Goal: Transaction & Acquisition: Book appointment/travel/reservation

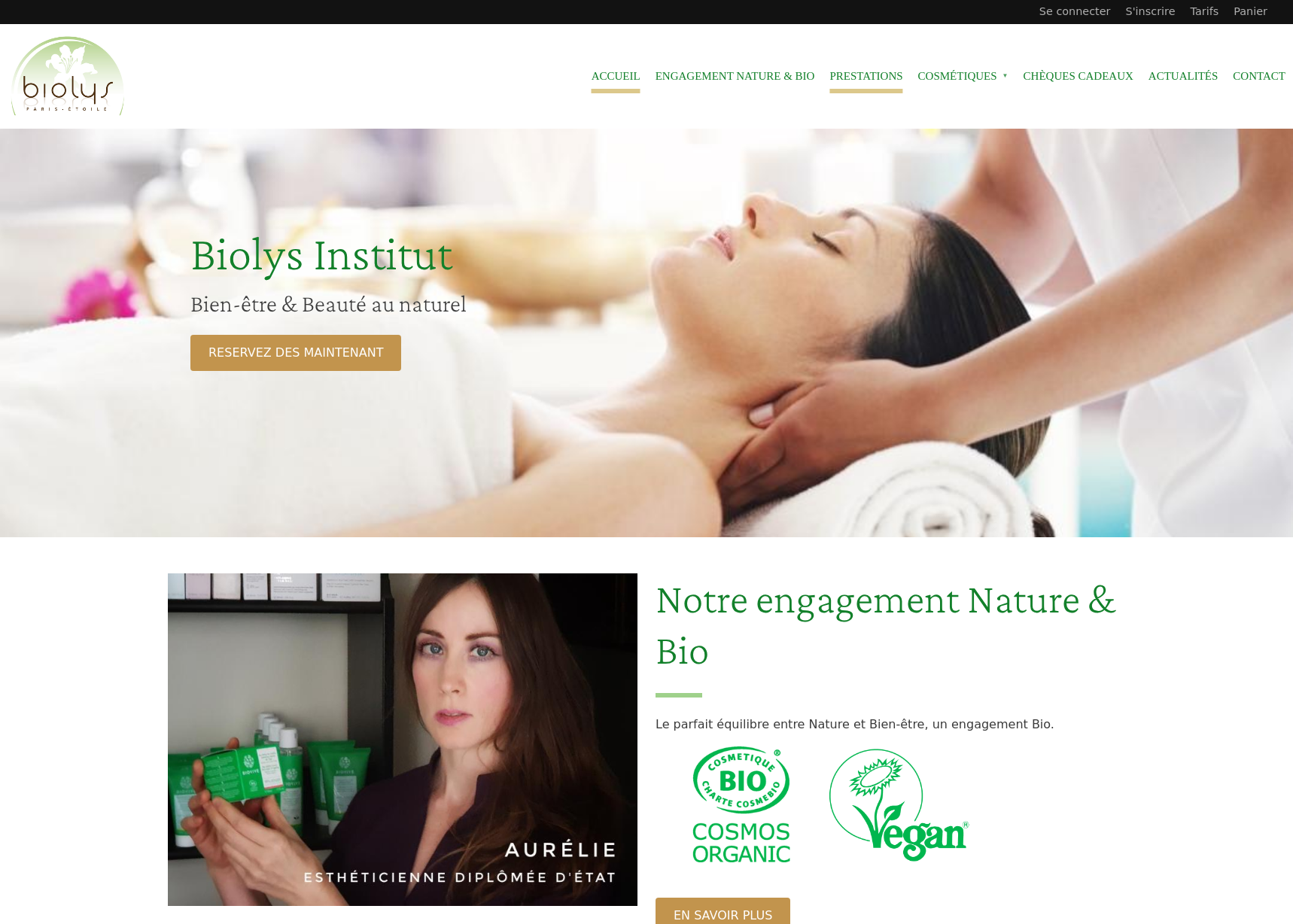
click at [851, 87] on link "Prestations" at bounding box center [865, 77] width 73 height 34
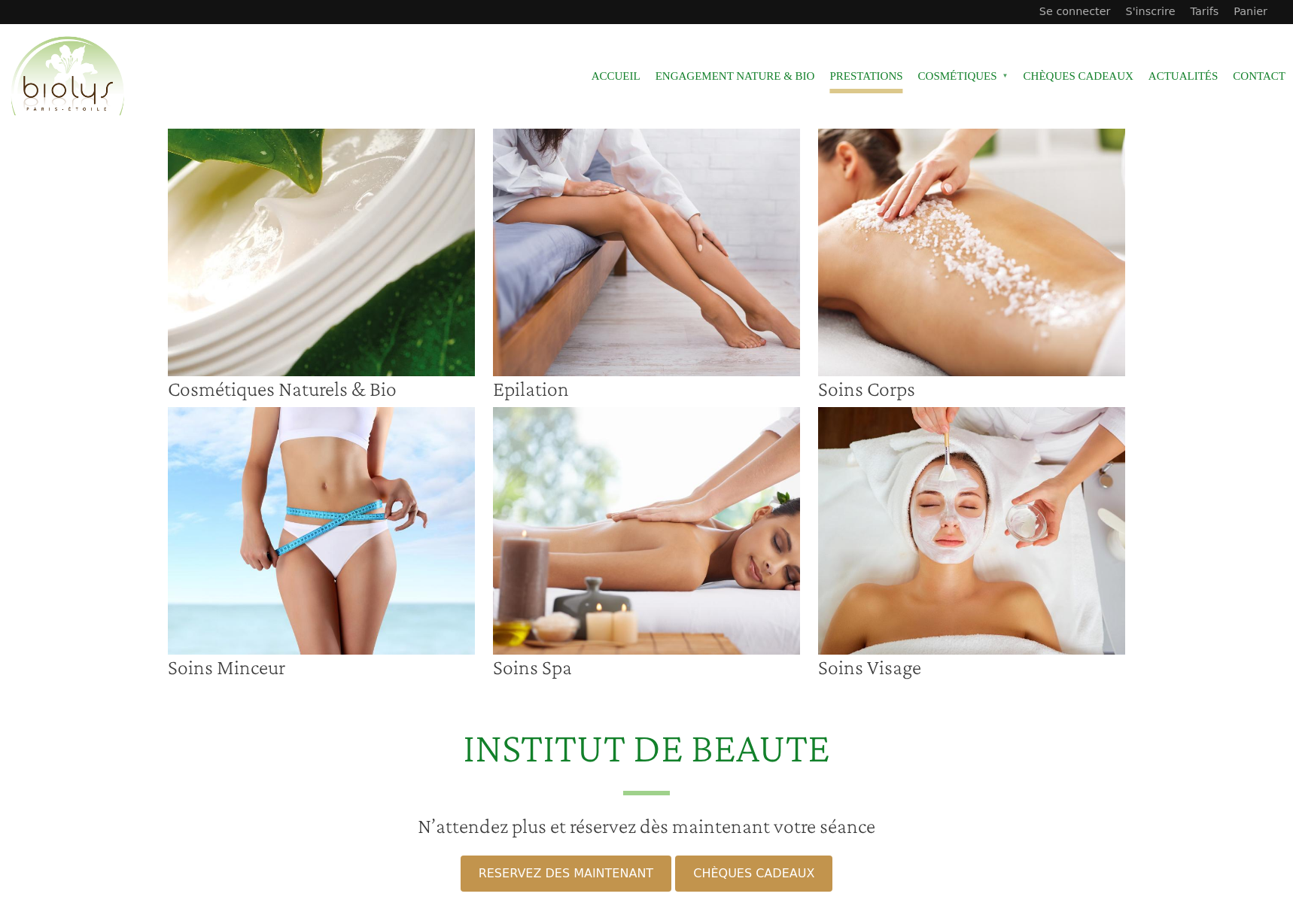
click at [660, 294] on img at bounding box center [646, 253] width 307 height 248
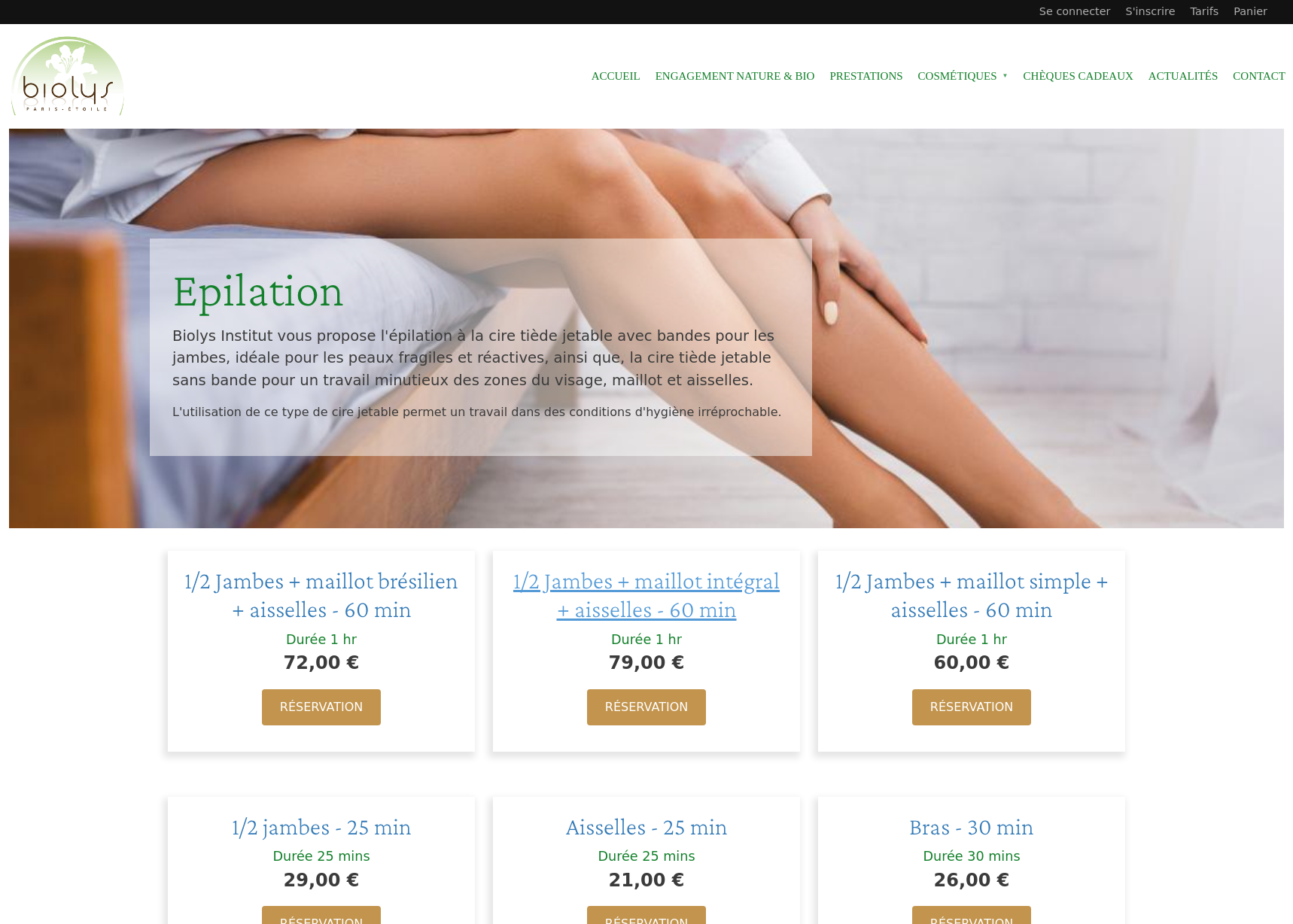
scroll to position [277, 0]
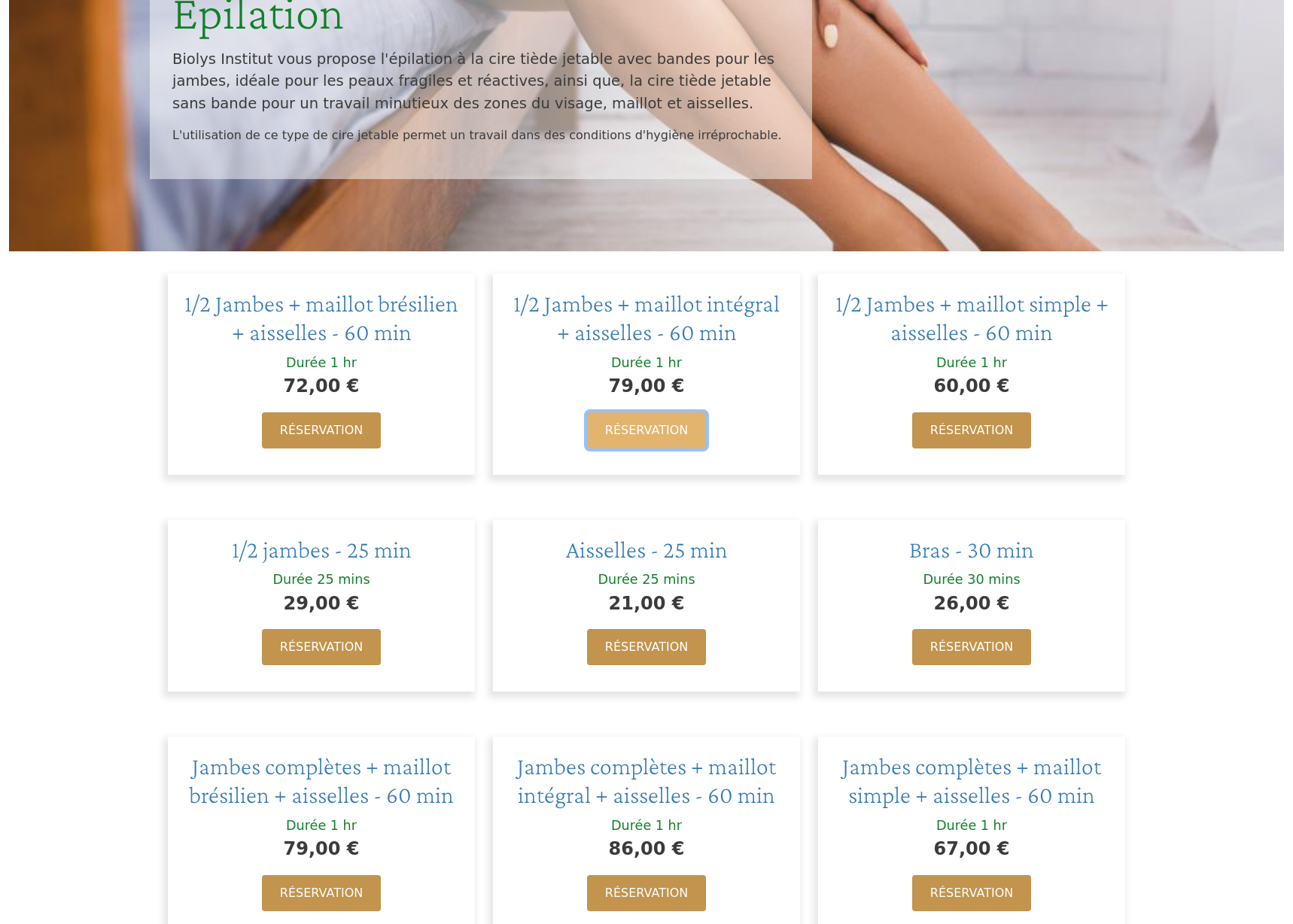
click at [662, 436] on link "Réservation" at bounding box center [646, 430] width 119 height 36
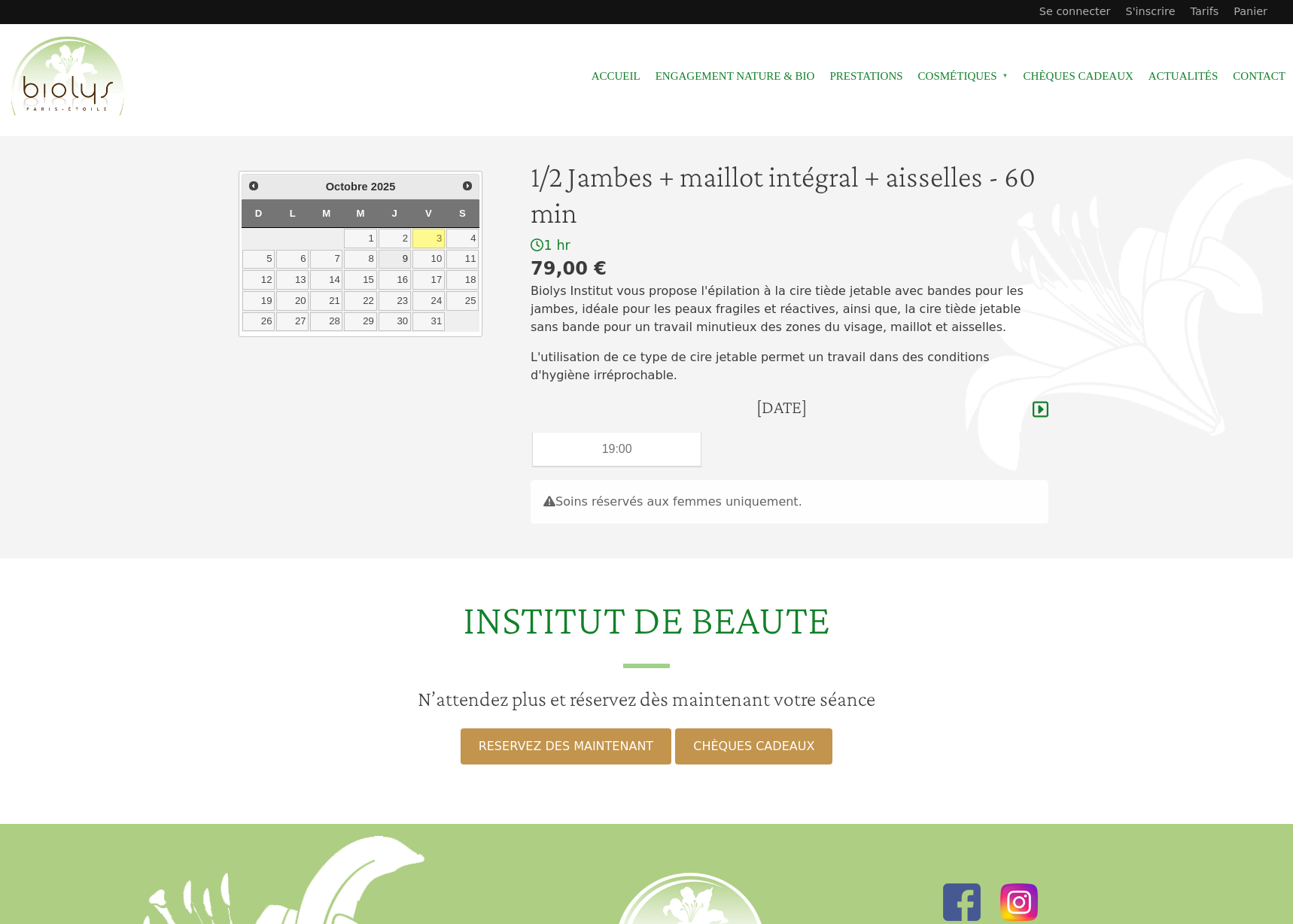
click at [399, 261] on link "9" at bounding box center [394, 259] width 33 height 20
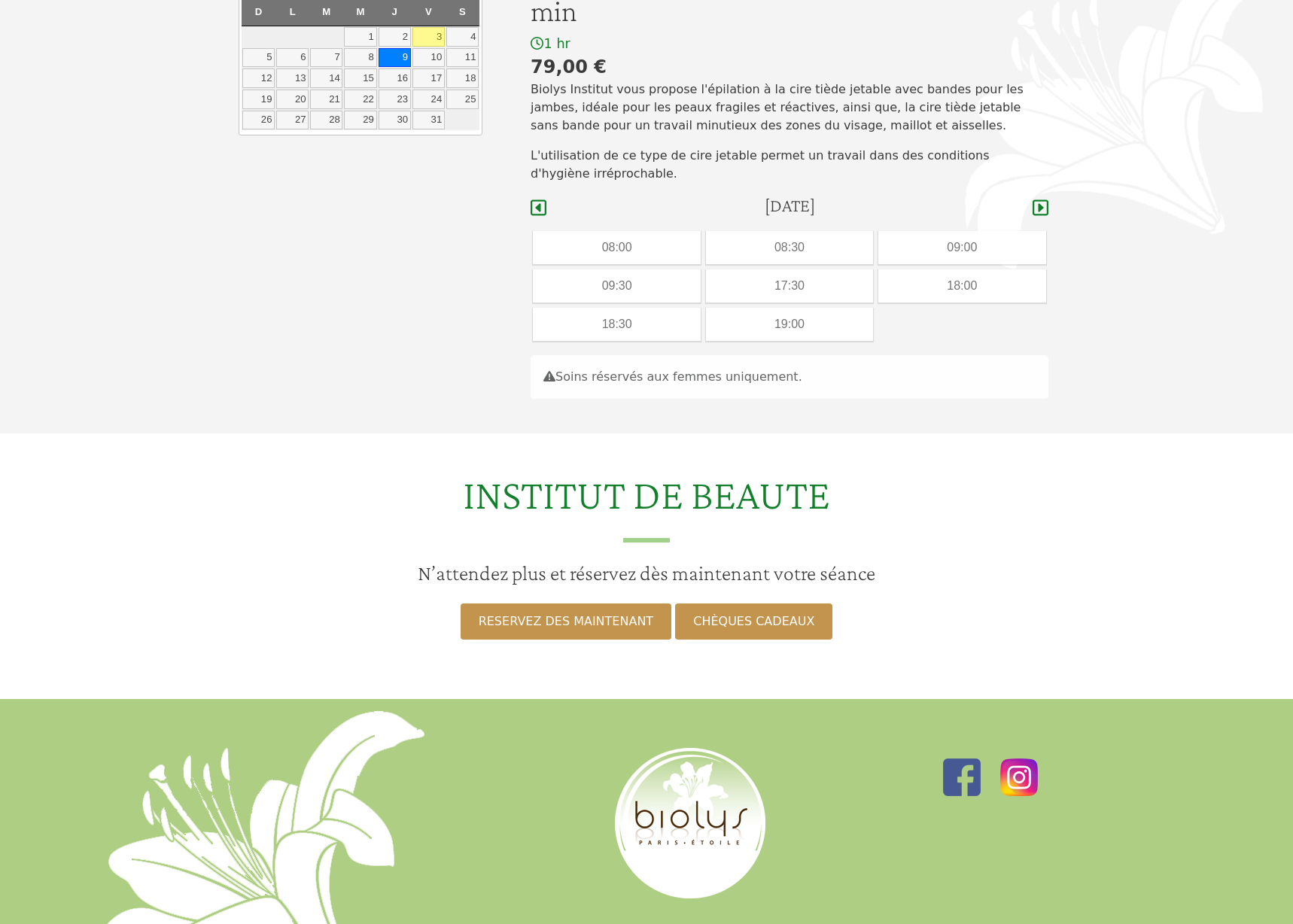
scroll to position [118, 0]
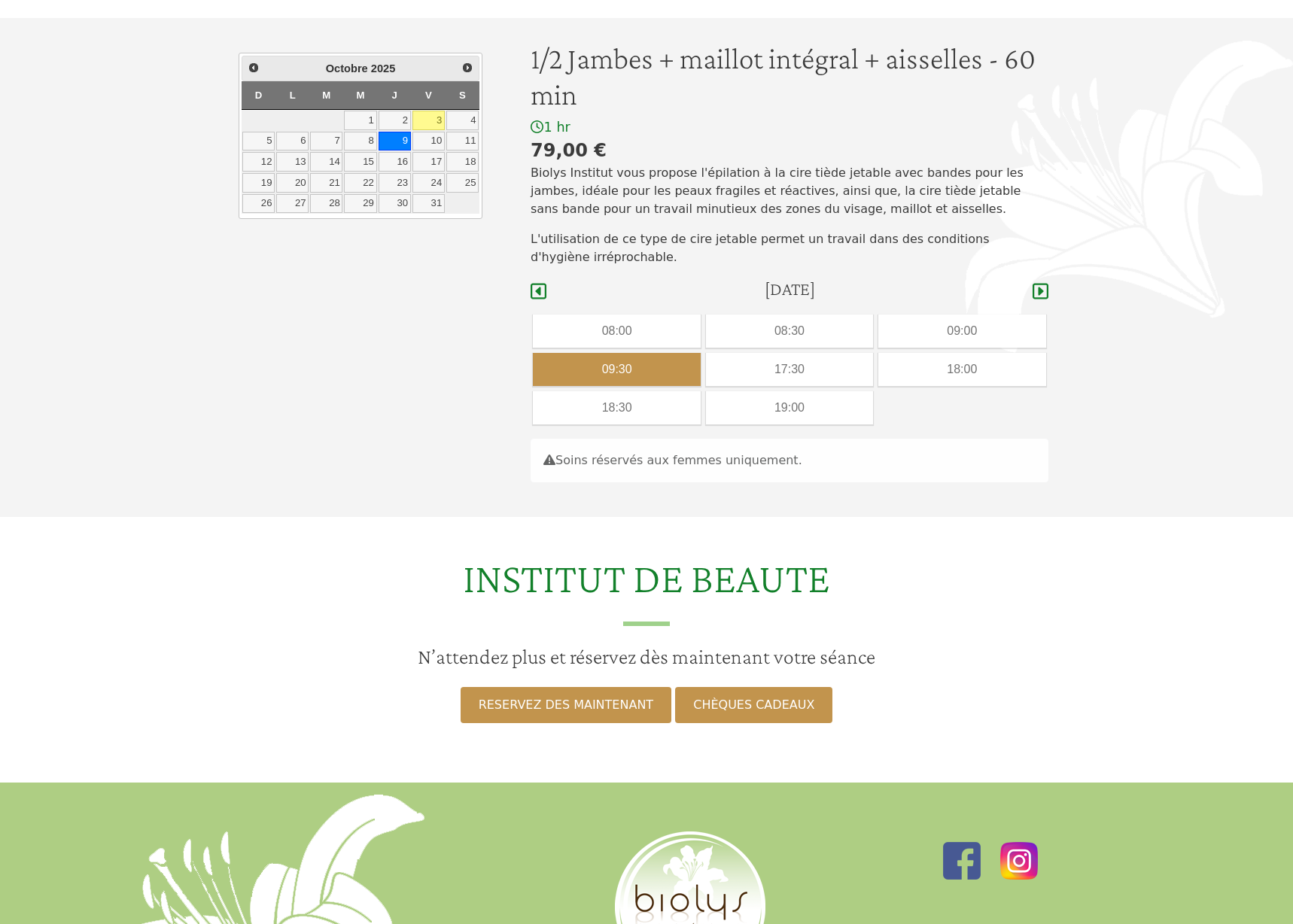
click at [624, 368] on div "09:30" at bounding box center [616, 368] width 167 height 33
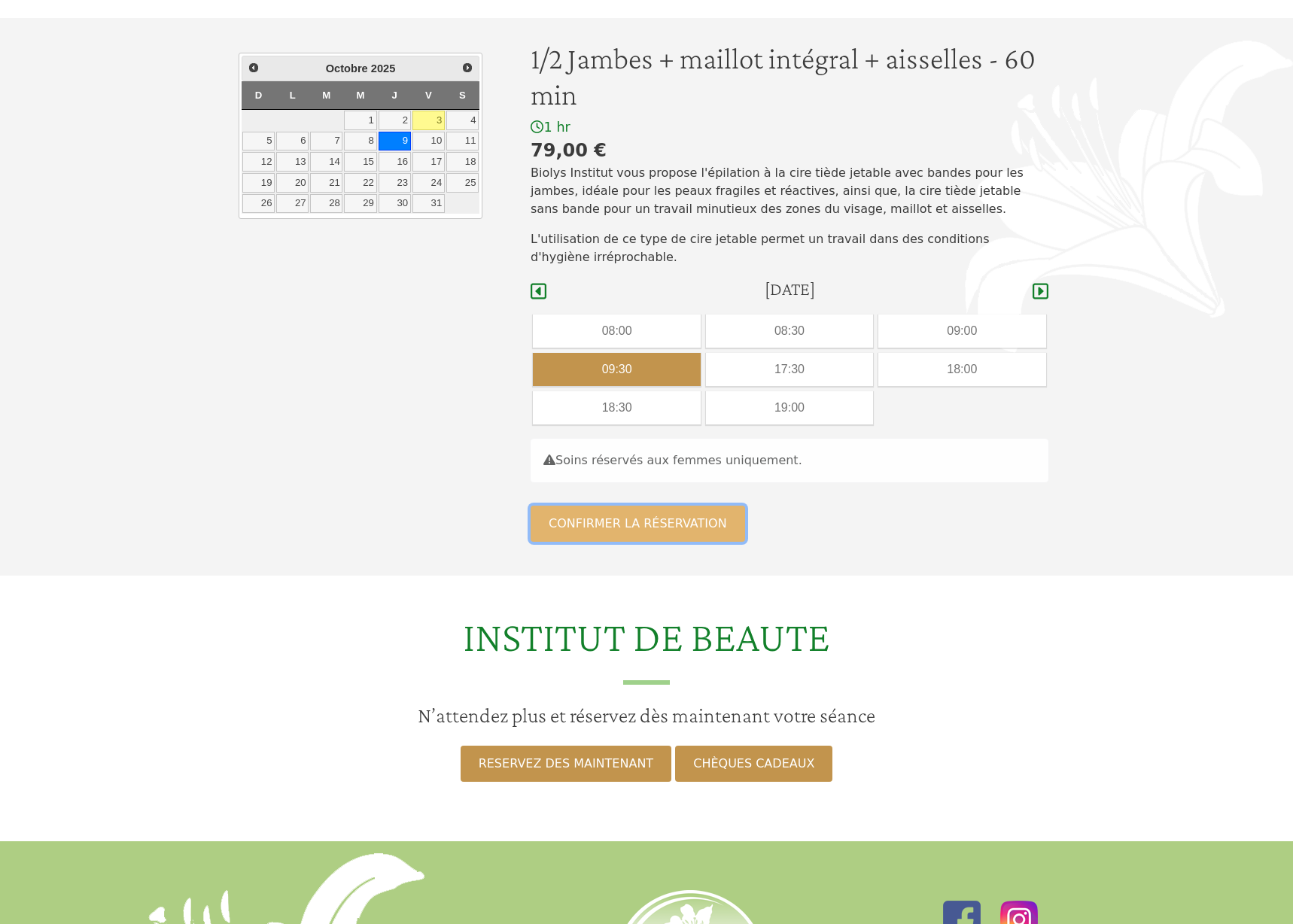
click at [617, 520] on button "Confirmer la réservation" at bounding box center [637, 523] width 214 height 36
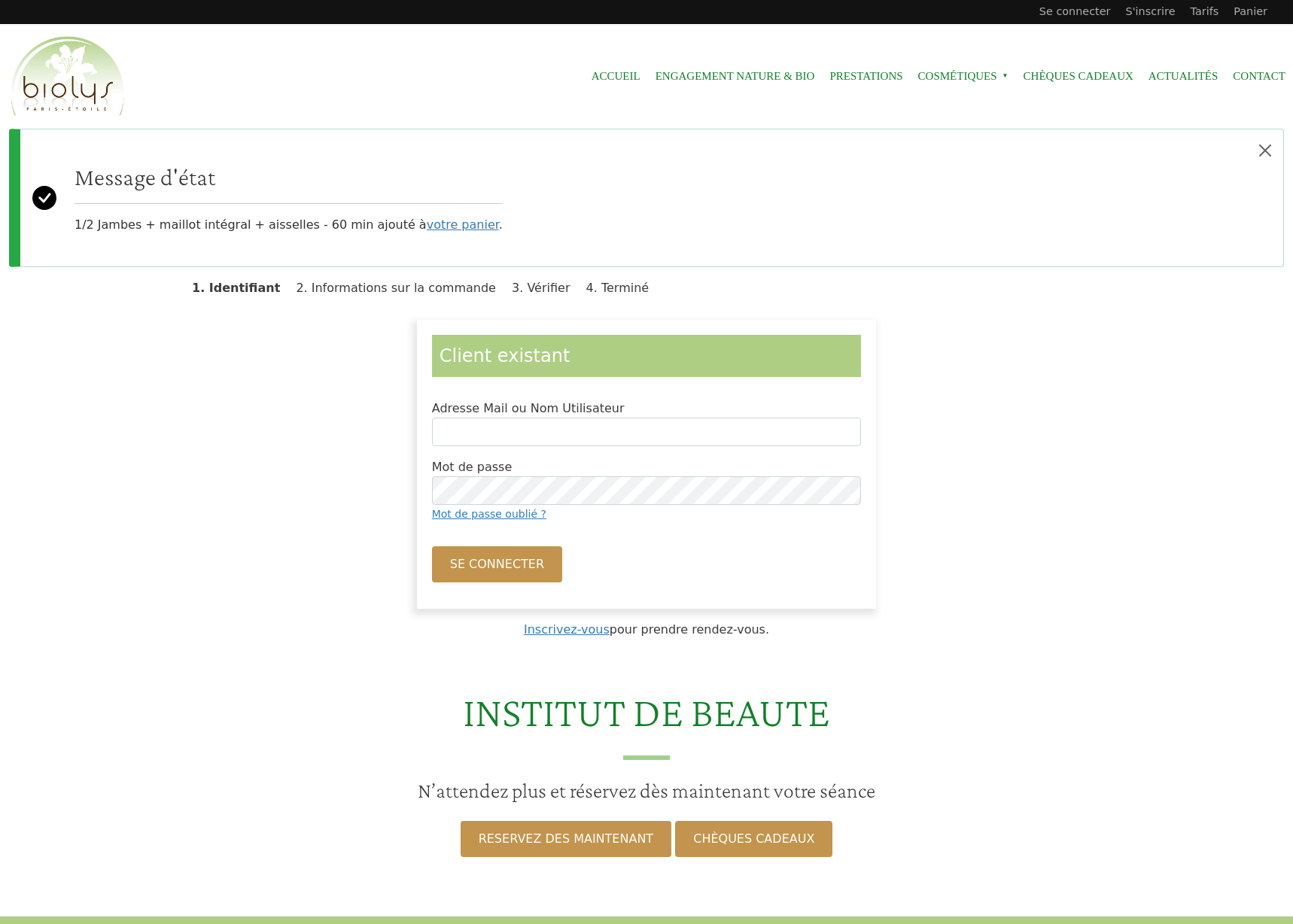
type input "*****"
click at [488, 567] on button "Se connecter" at bounding box center [497, 564] width 130 height 36
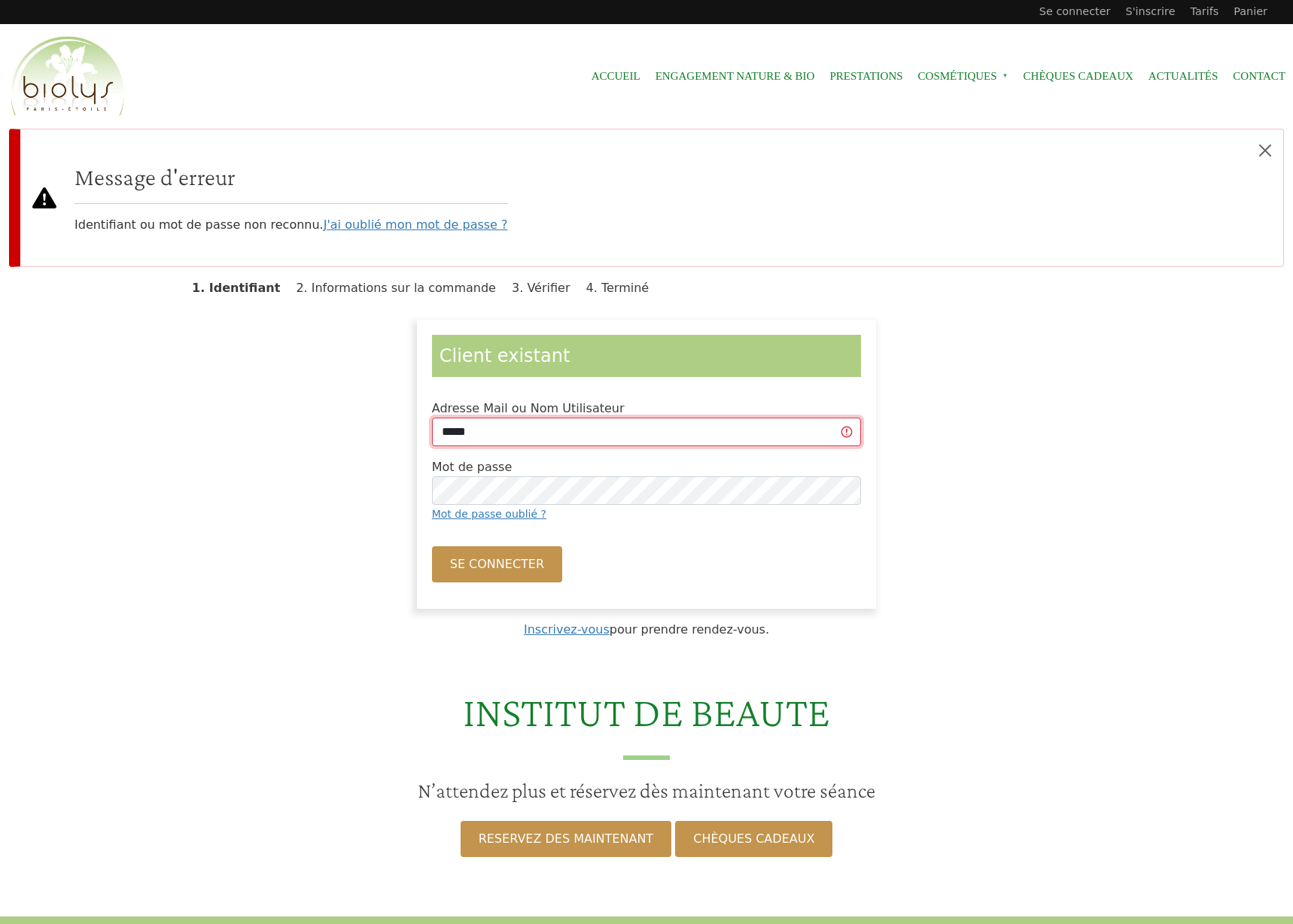
drag, startPoint x: 490, startPoint y: 431, endPoint x: 347, endPoint y: 421, distance: 143.3
click at [432, 421] on input "*****" at bounding box center [646, 431] width 429 height 29
type input "******"
click at [498, 563] on button "Se connecter" at bounding box center [497, 564] width 130 height 36
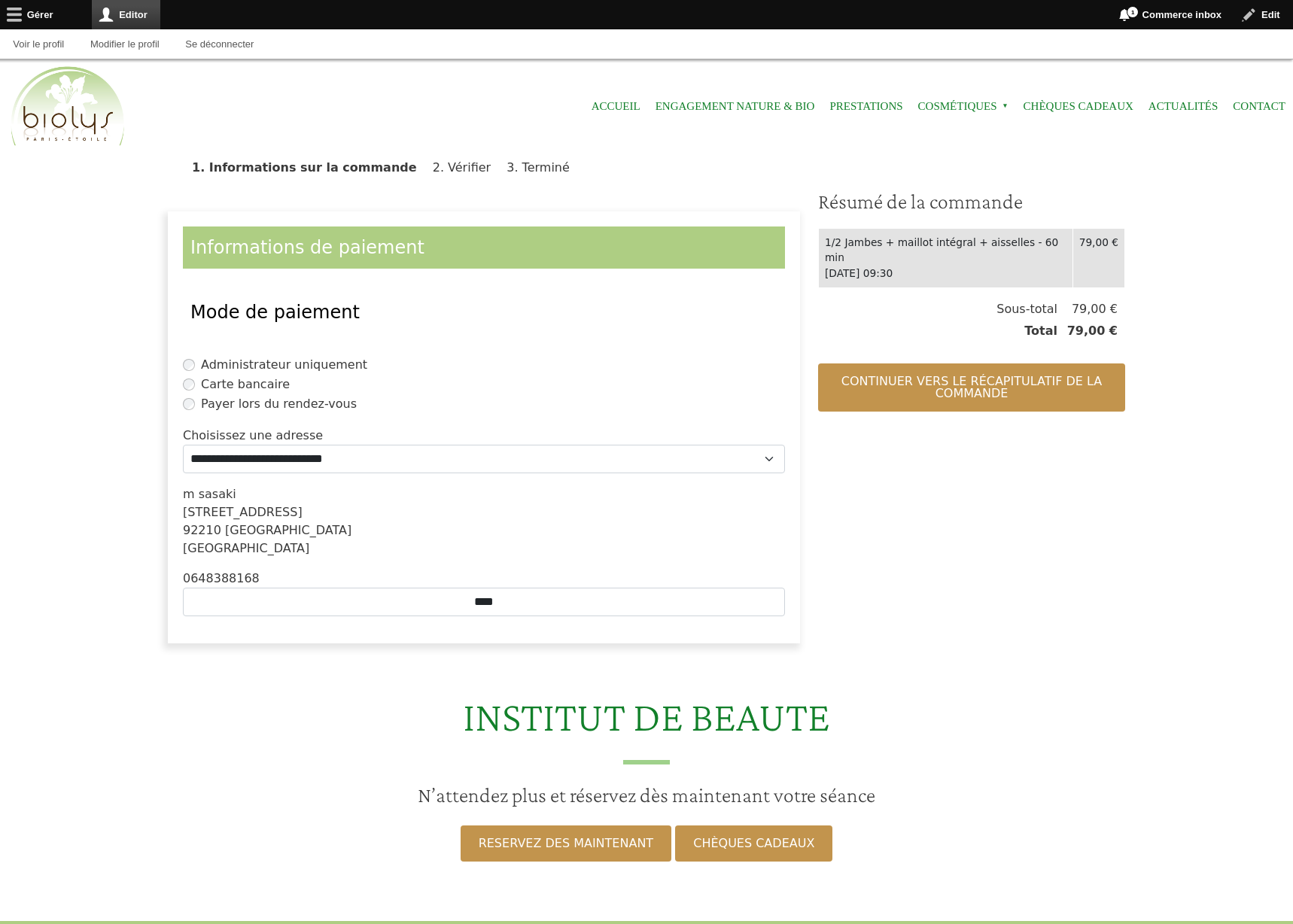
click at [220, 405] on label "Payer lors du rendez-vous" at bounding box center [279, 403] width 155 height 18
click at [225, 385] on label "Carte bancaire" at bounding box center [245, 383] width 89 height 18
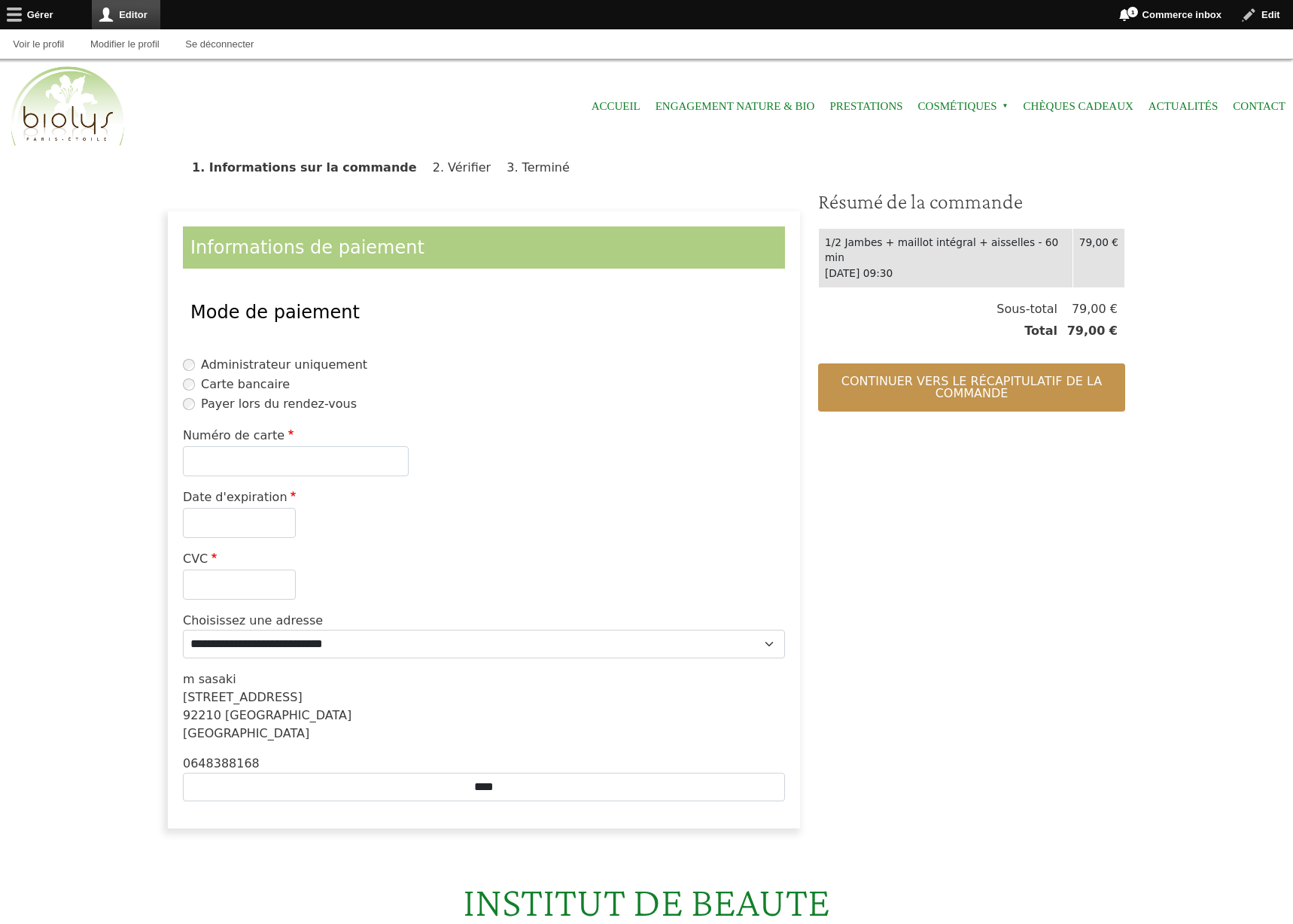
click at [221, 405] on label "Payer lors du rendez-vous" at bounding box center [279, 403] width 155 height 18
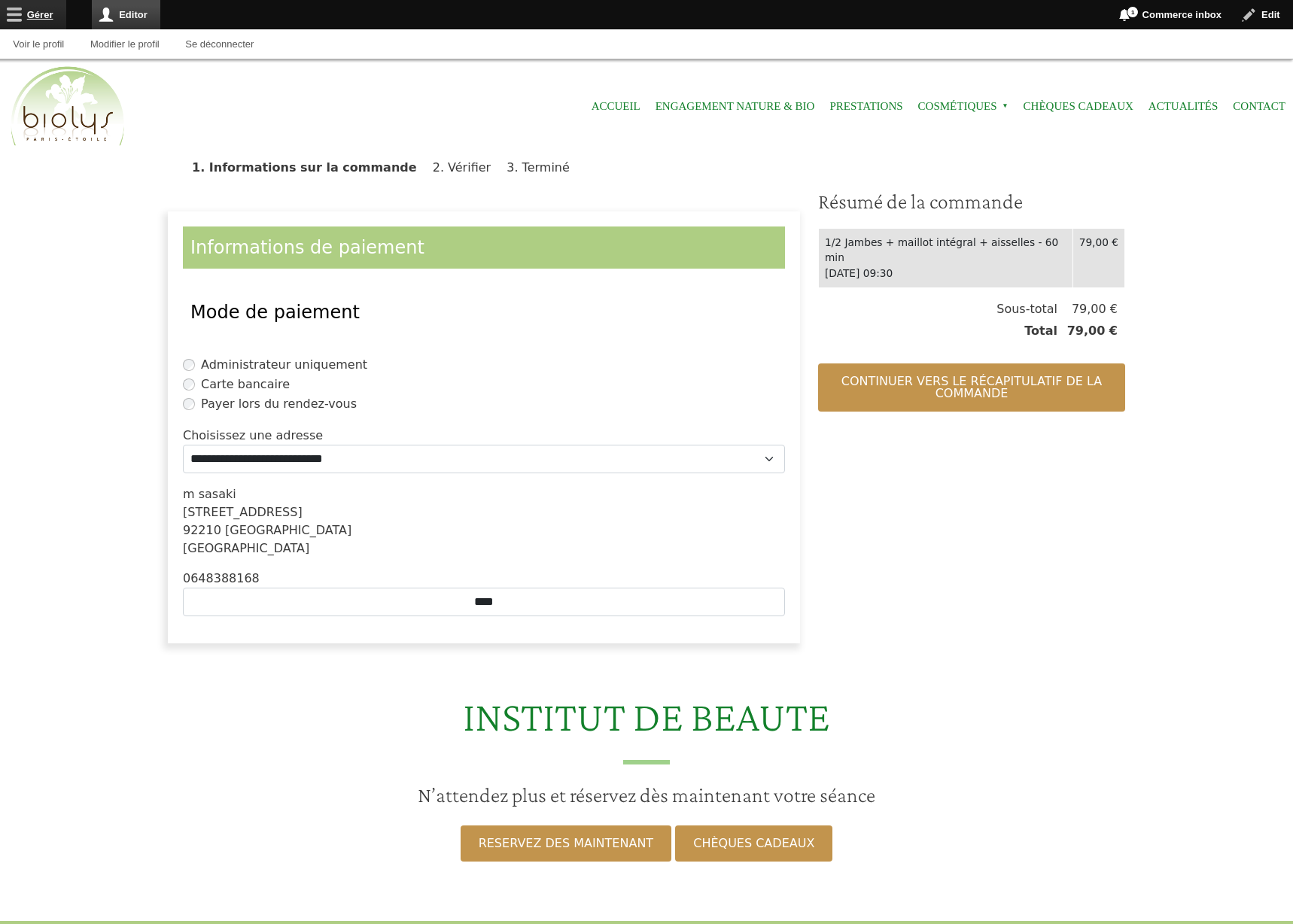
click at [41, 14] on link "Gérer" at bounding box center [33, 14] width 66 height 29
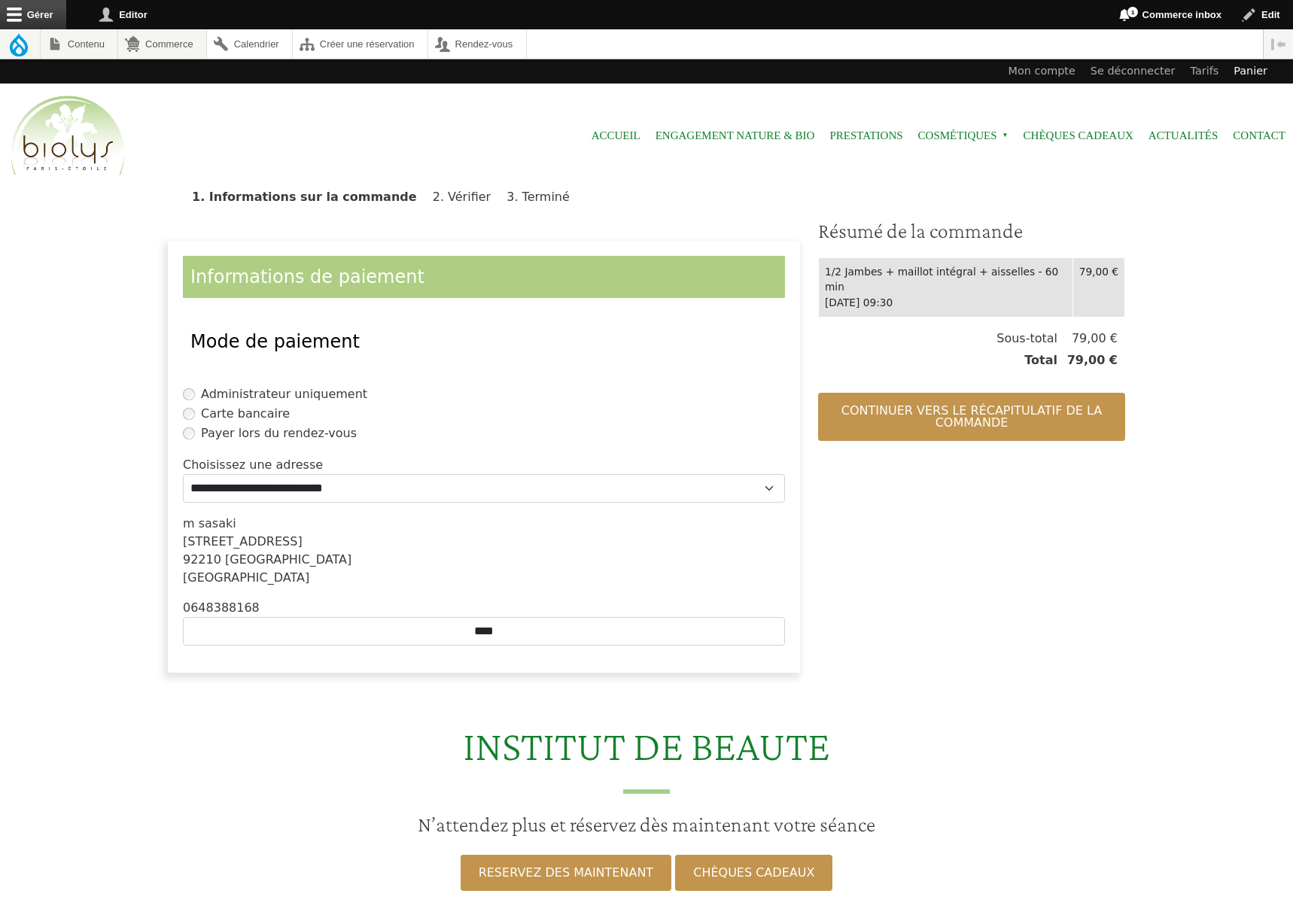
click at [1253, 75] on link "Panier" at bounding box center [1250, 72] width 49 height 24
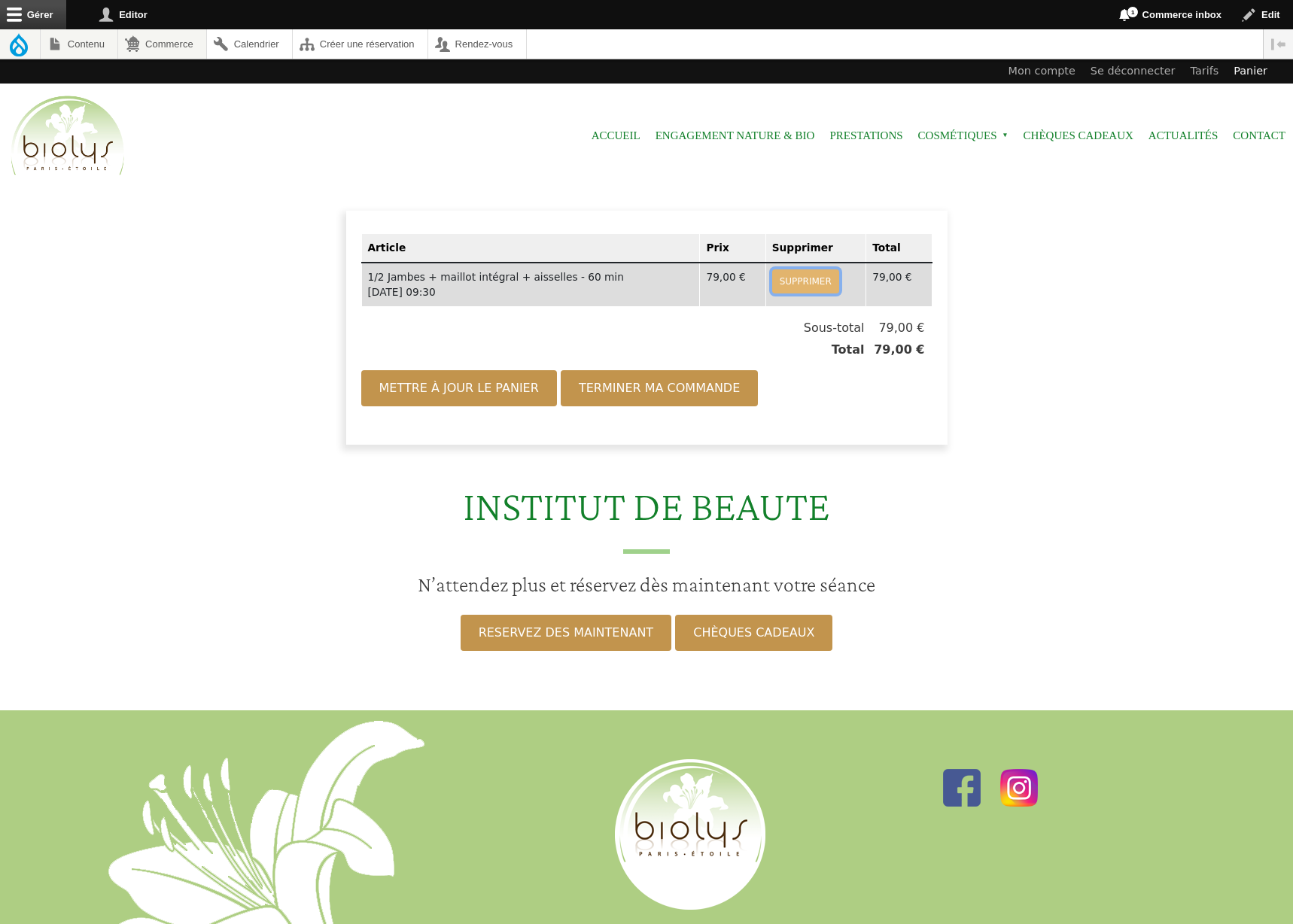
click at [793, 281] on button "Supprimer" at bounding box center [806, 282] width 67 height 24
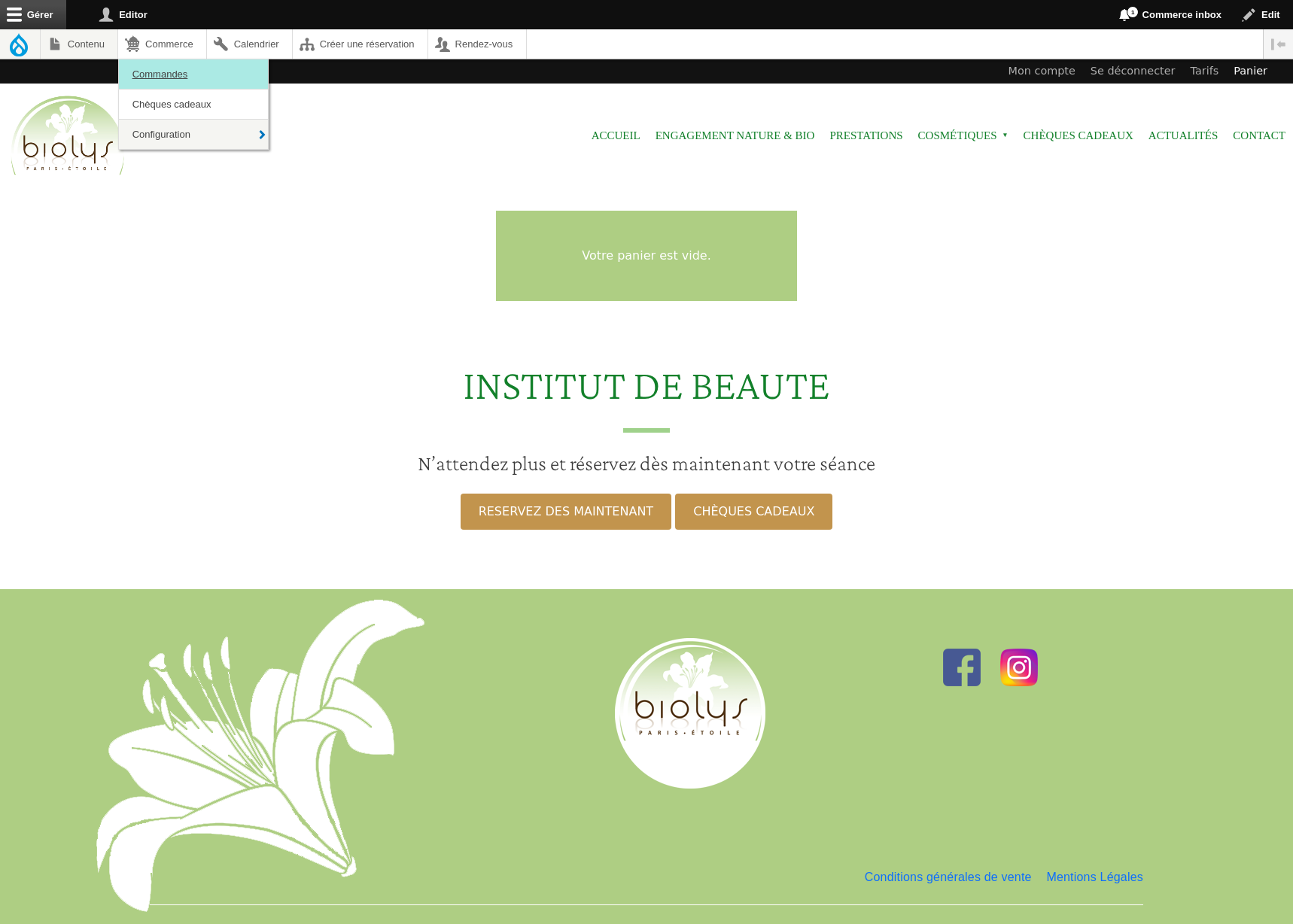
click at [167, 73] on link "Commandes" at bounding box center [193, 74] width 149 height 29
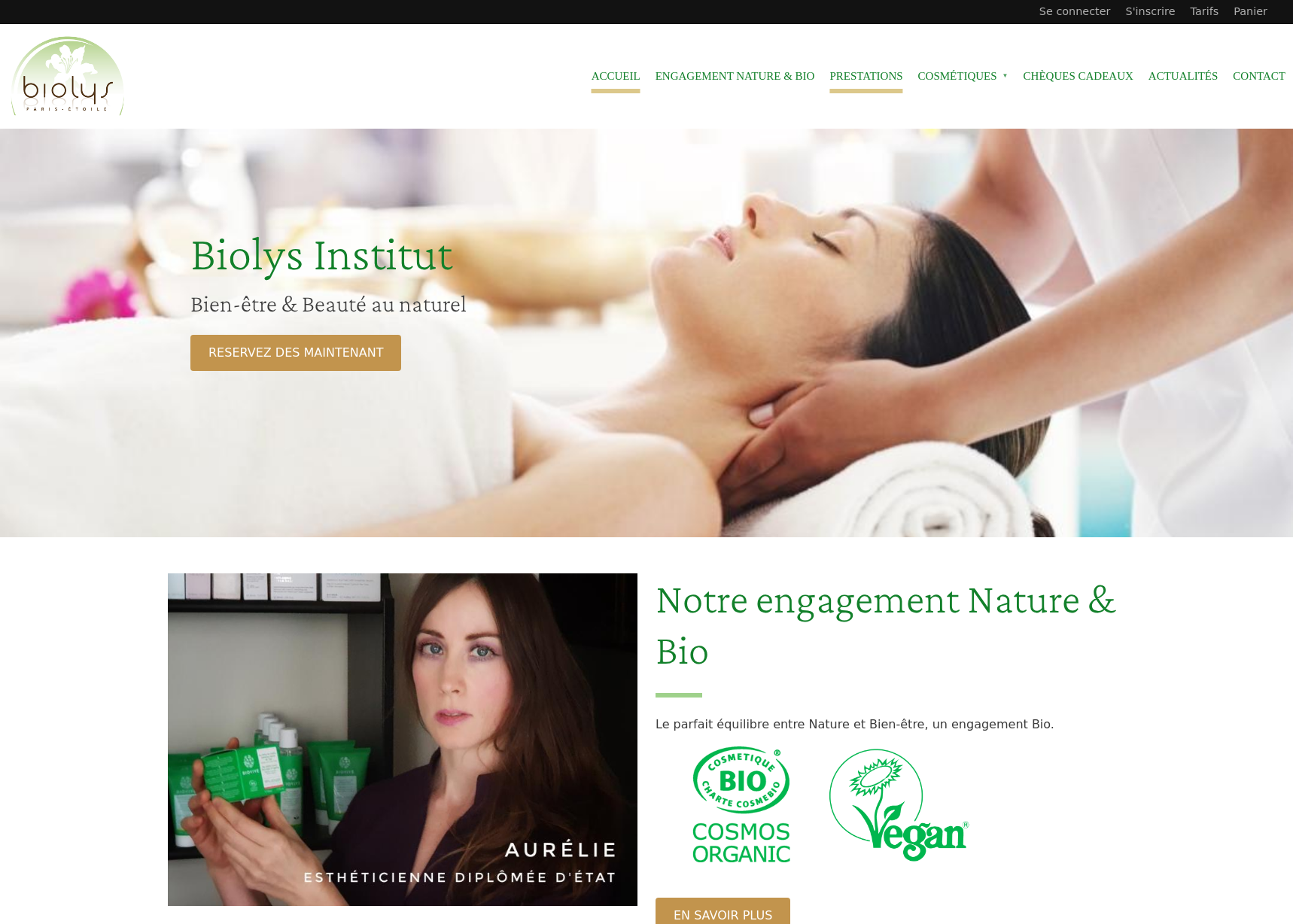
click at [859, 78] on link "Prestations" at bounding box center [865, 77] width 73 height 34
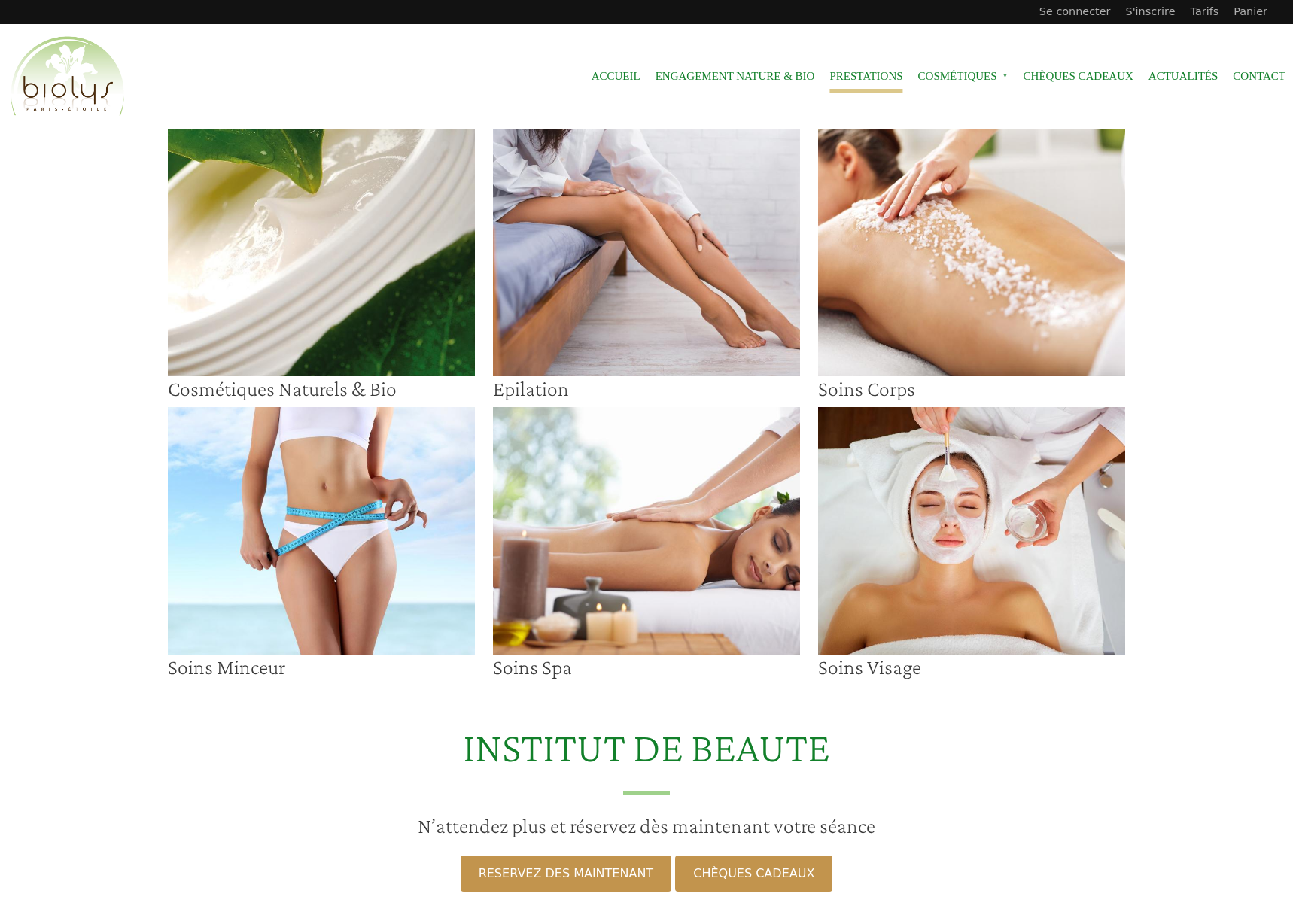
click at [690, 295] on img at bounding box center [646, 253] width 307 height 248
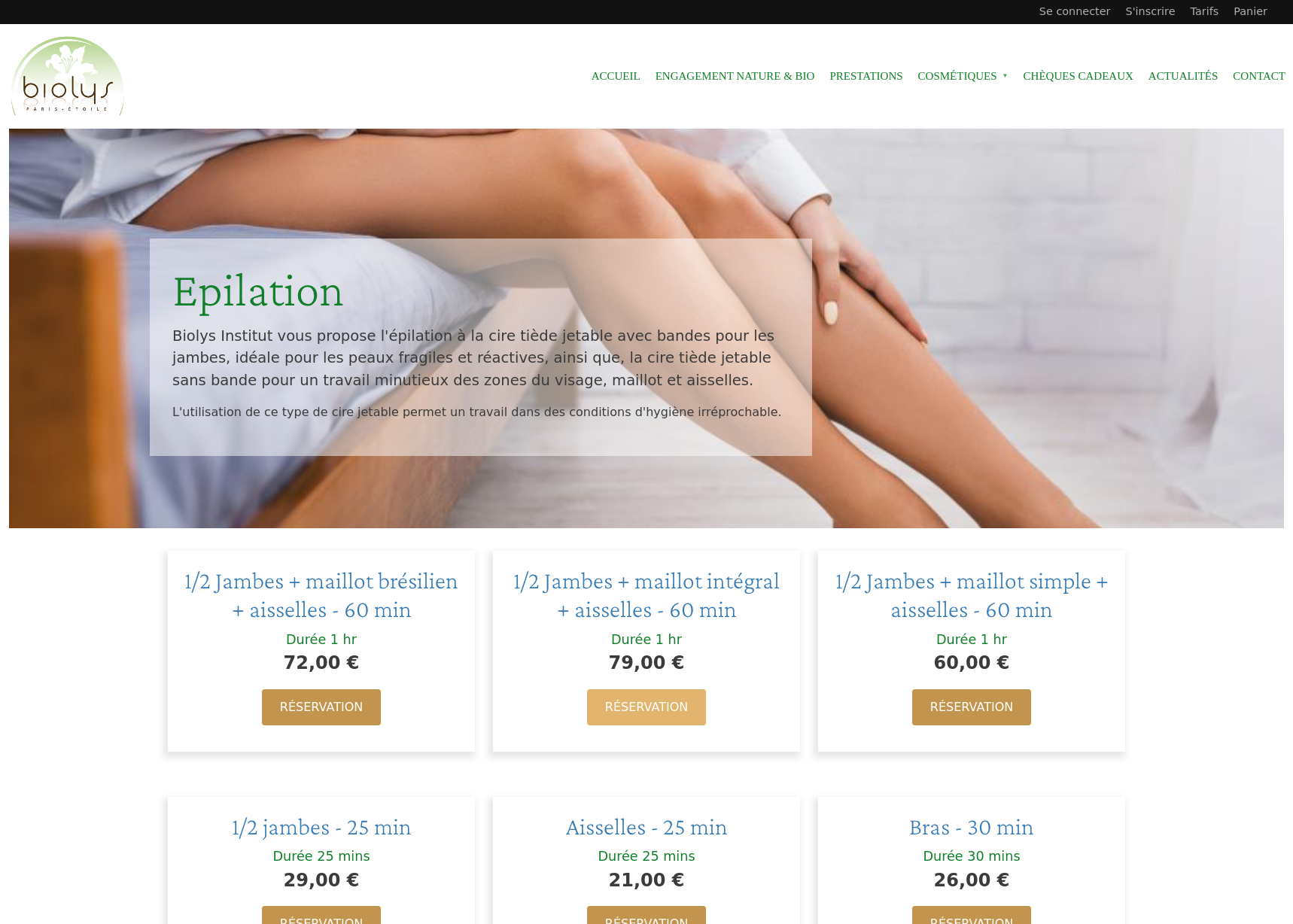
scroll to position [361, 0]
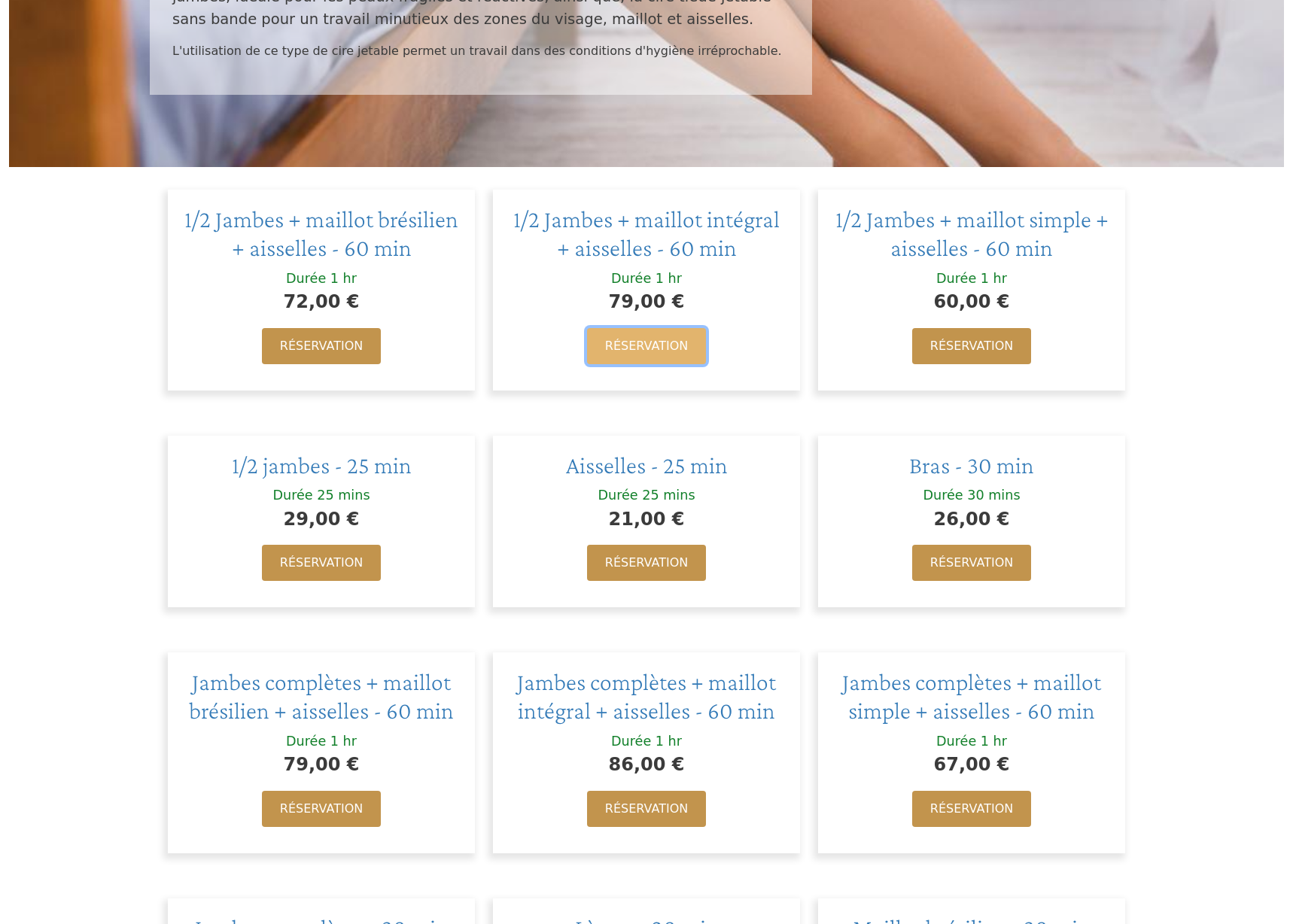
click at [652, 333] on link "Réservation" at bounding box center [646, 346] width 119 height 36
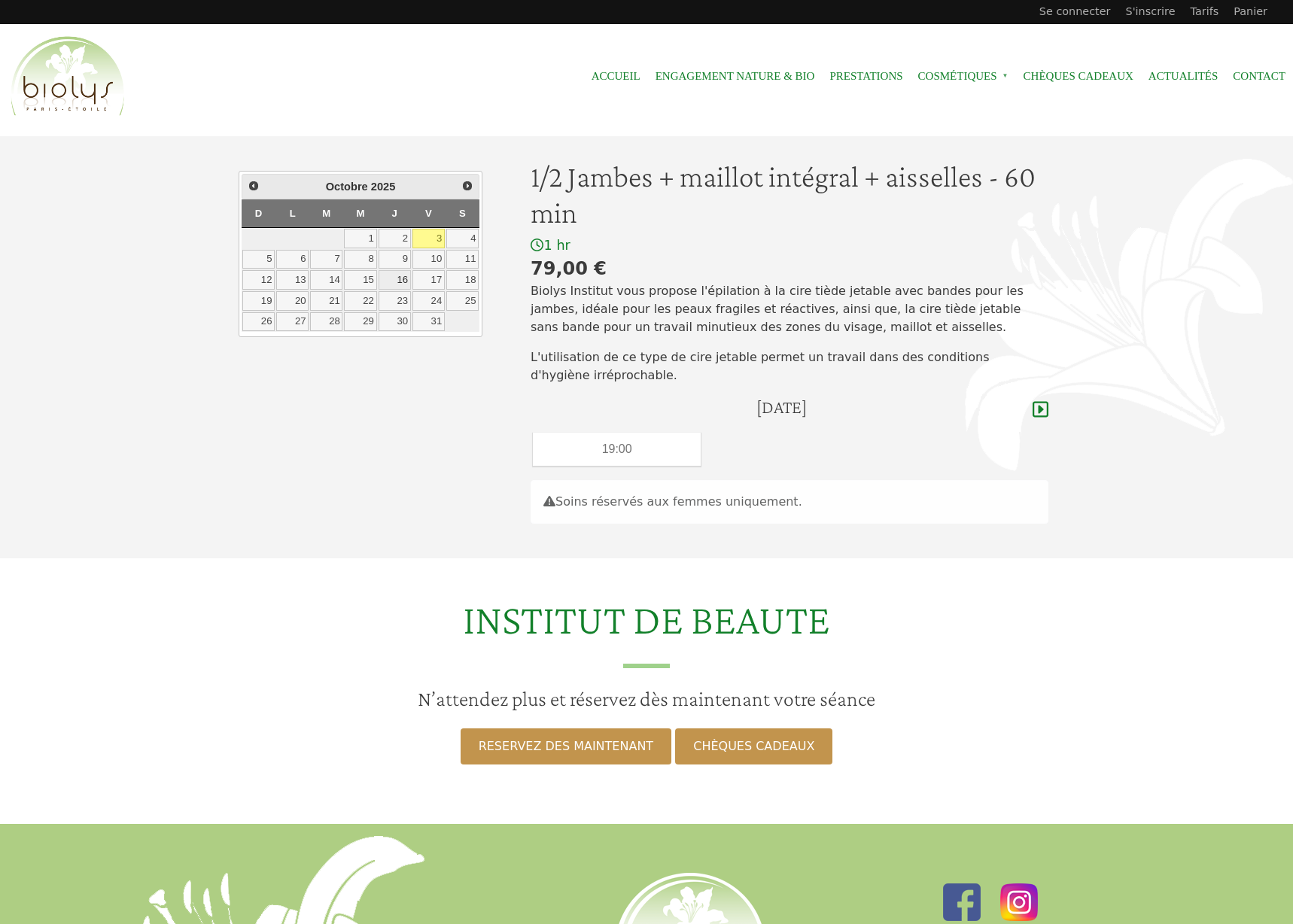
click at [400, 282] on link "16" at bounding box center [394, 280] width 33 height 20
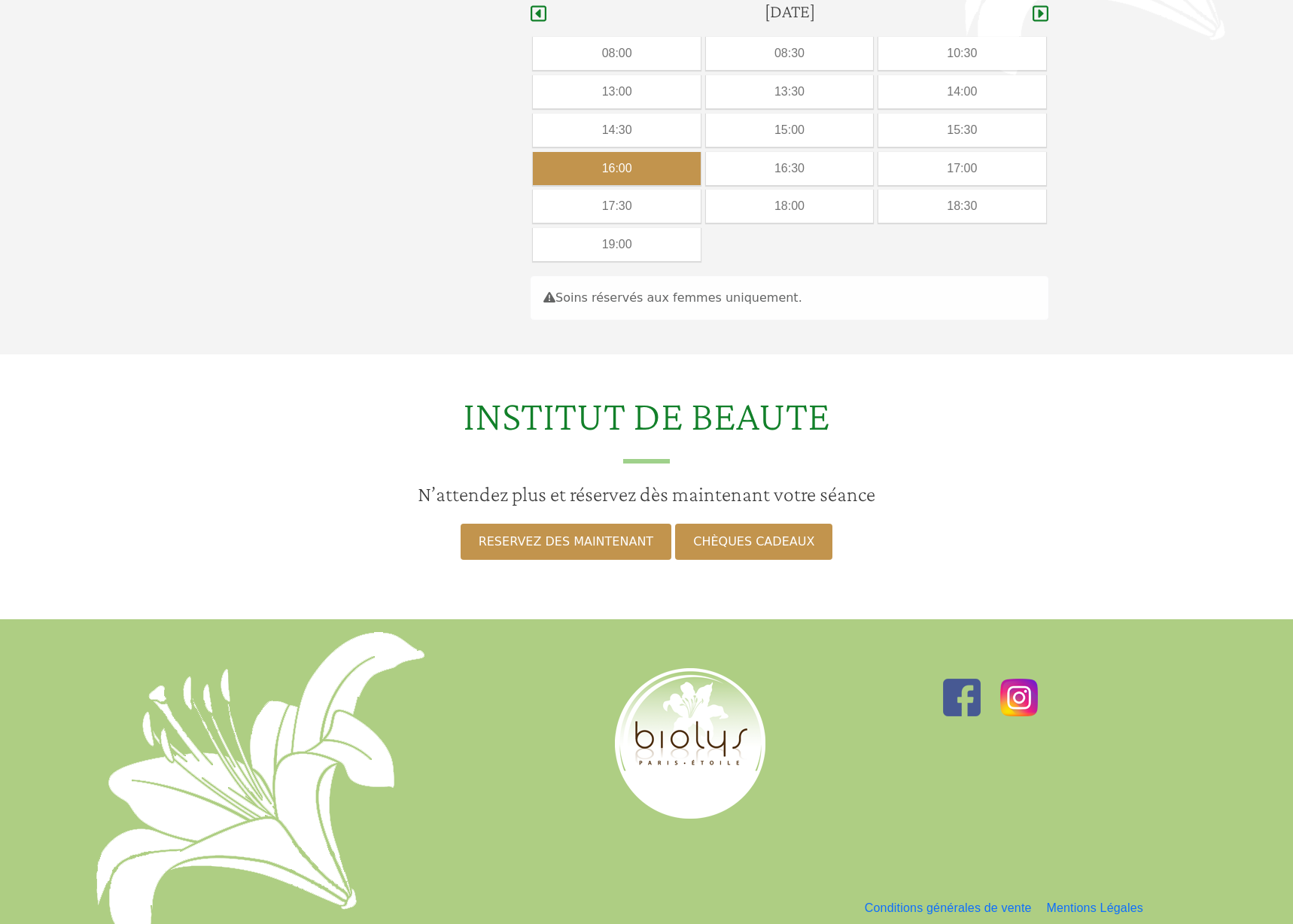
scroll to position [290, 0]
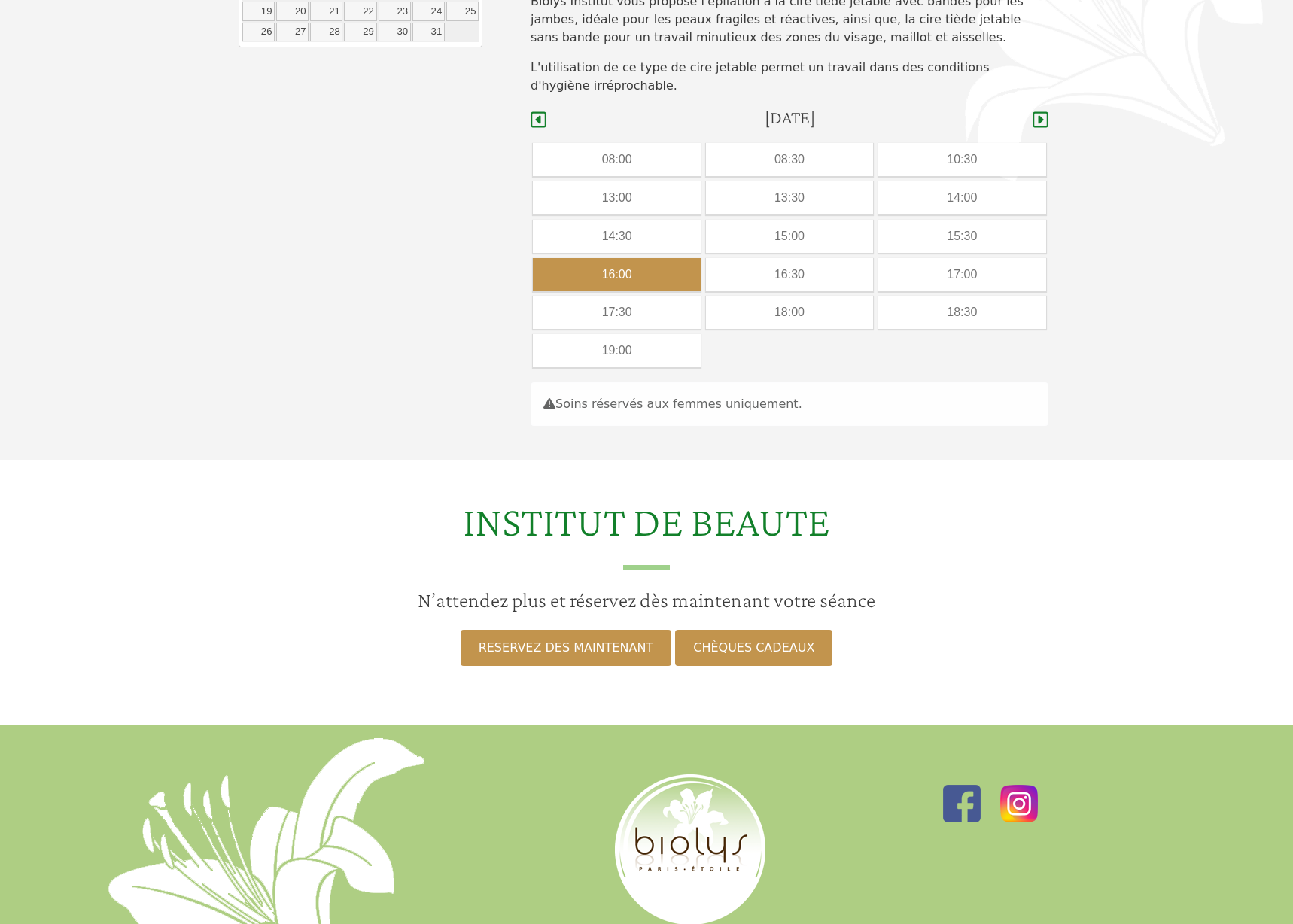
click at [651, 269] on div "16:00" at bounding box center [616, 274] width 167 height 33
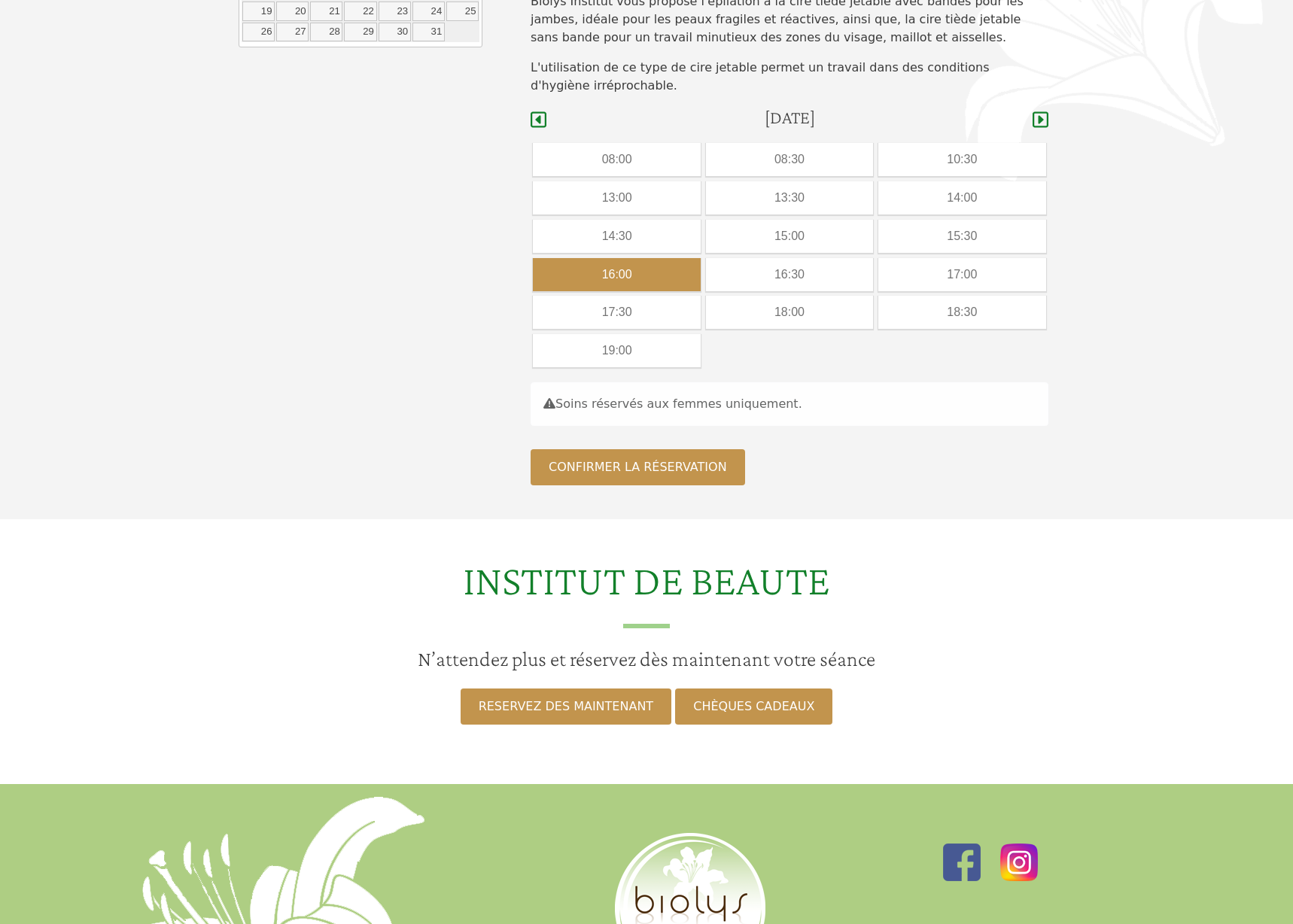
scroll to position [64, 0]
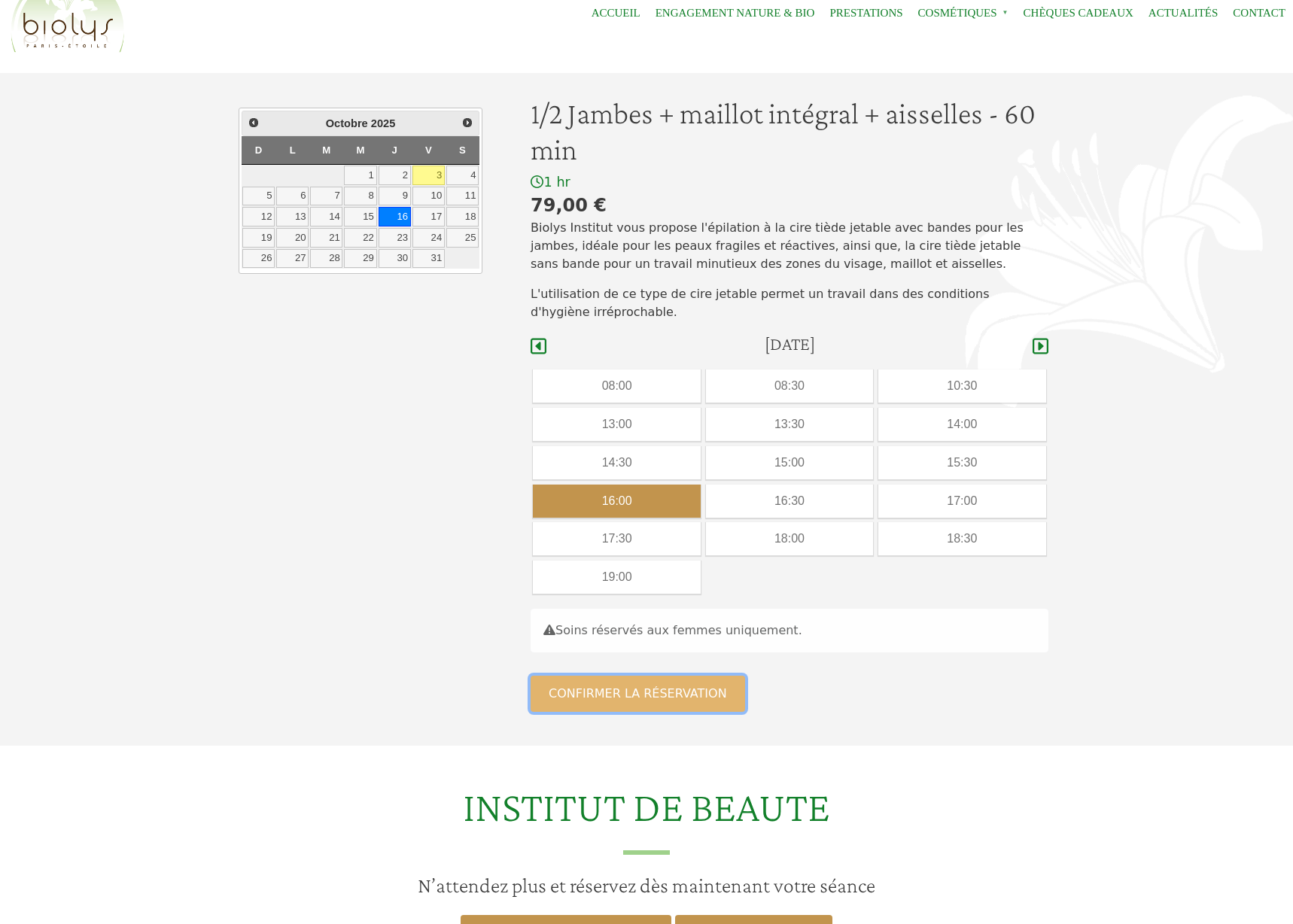
click at [681, 689] on button "Confirmer la réservation" at bounding box center [637, 693] width 214 height 36
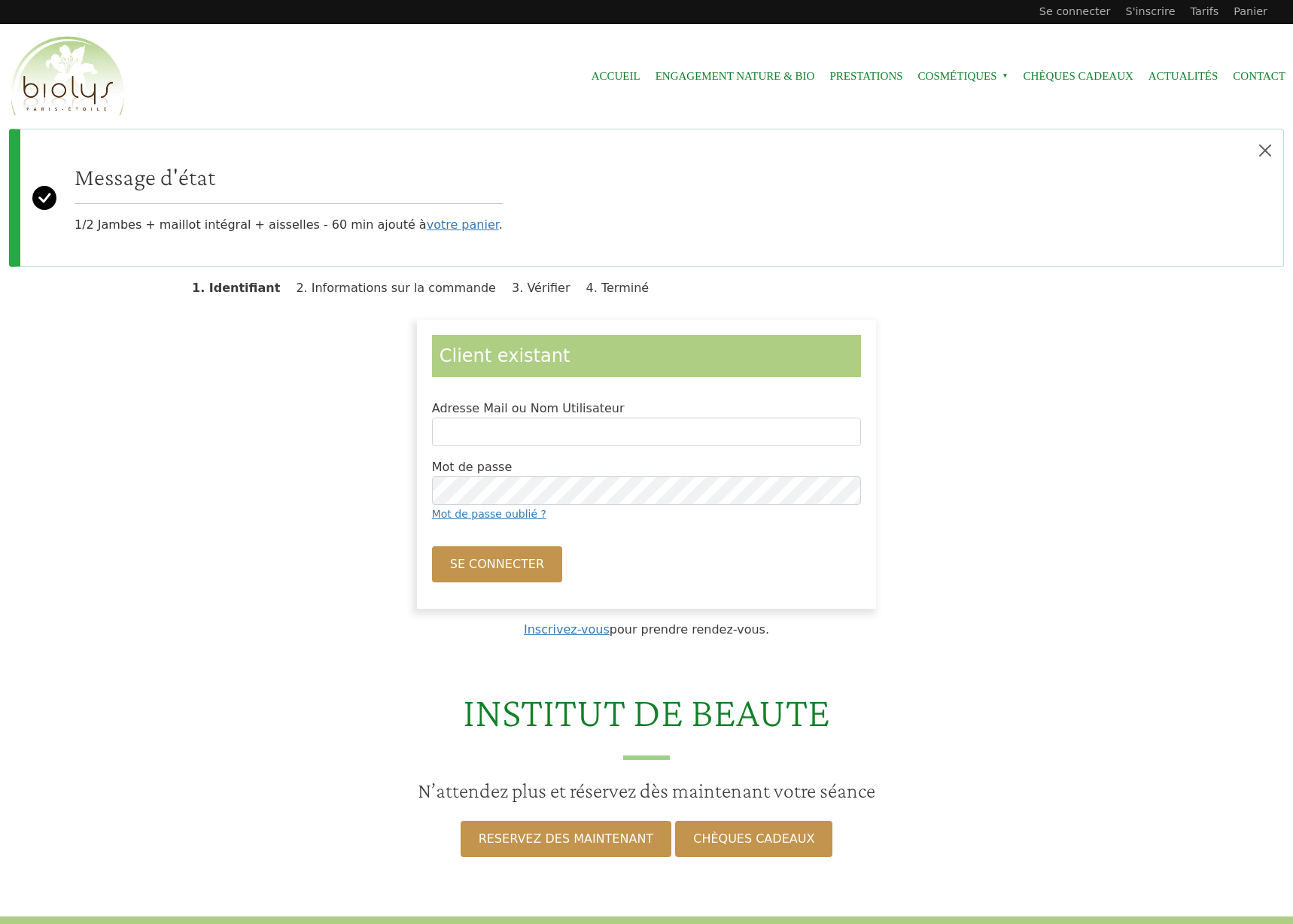
click at [233, 541] on div "Client existant Adresse Mail ou Nom Utilisateur Mot de passe Mot de passe oubli…" at bounding box center [646, 464] width 957 height 289
click at [429, 226] on link "votre panier" at bounding box center [462, 224] width 72 height 14
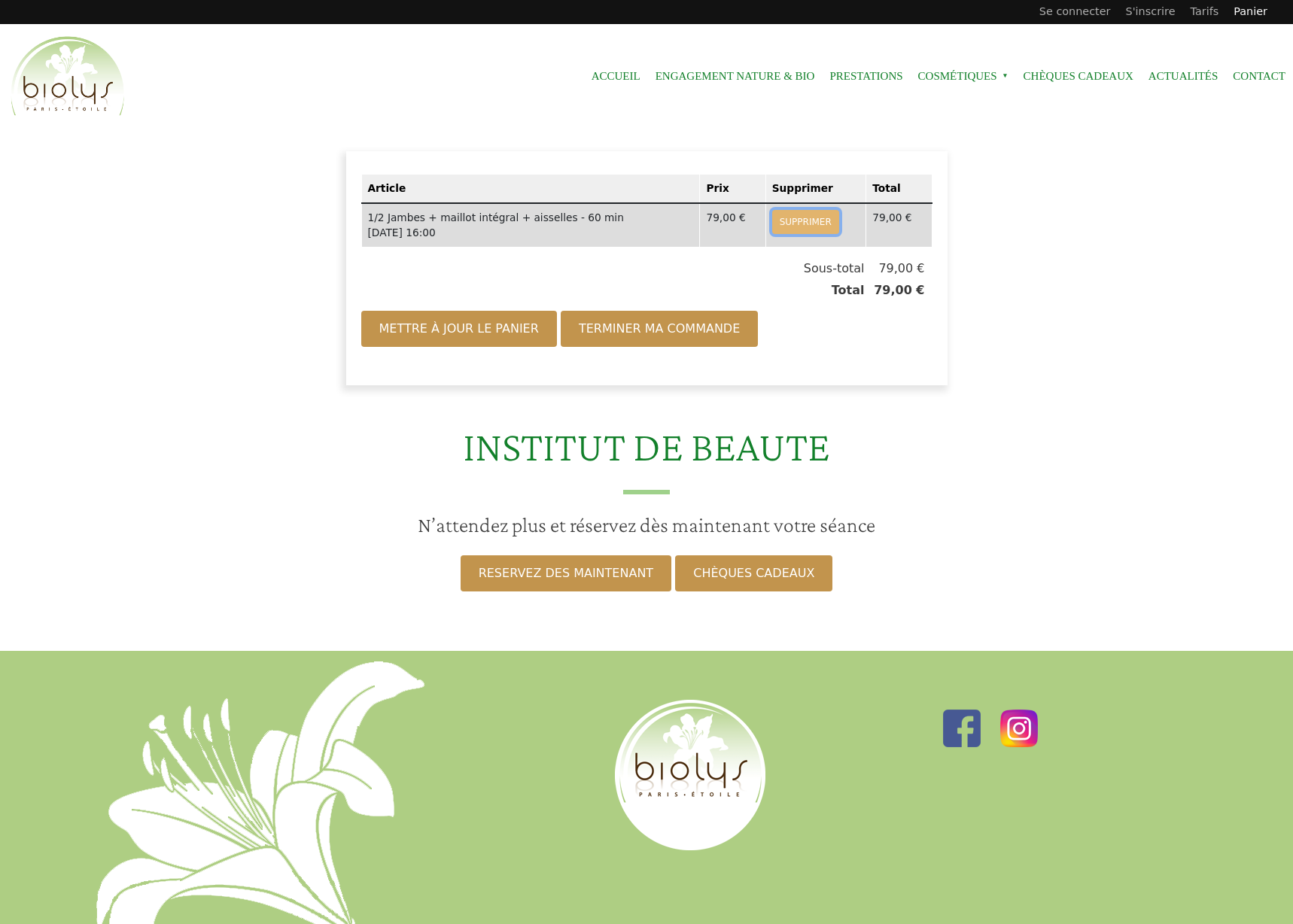
click at [808, 221] on button "Supprimer" at bounding box center [806, 222] width 67 height 24
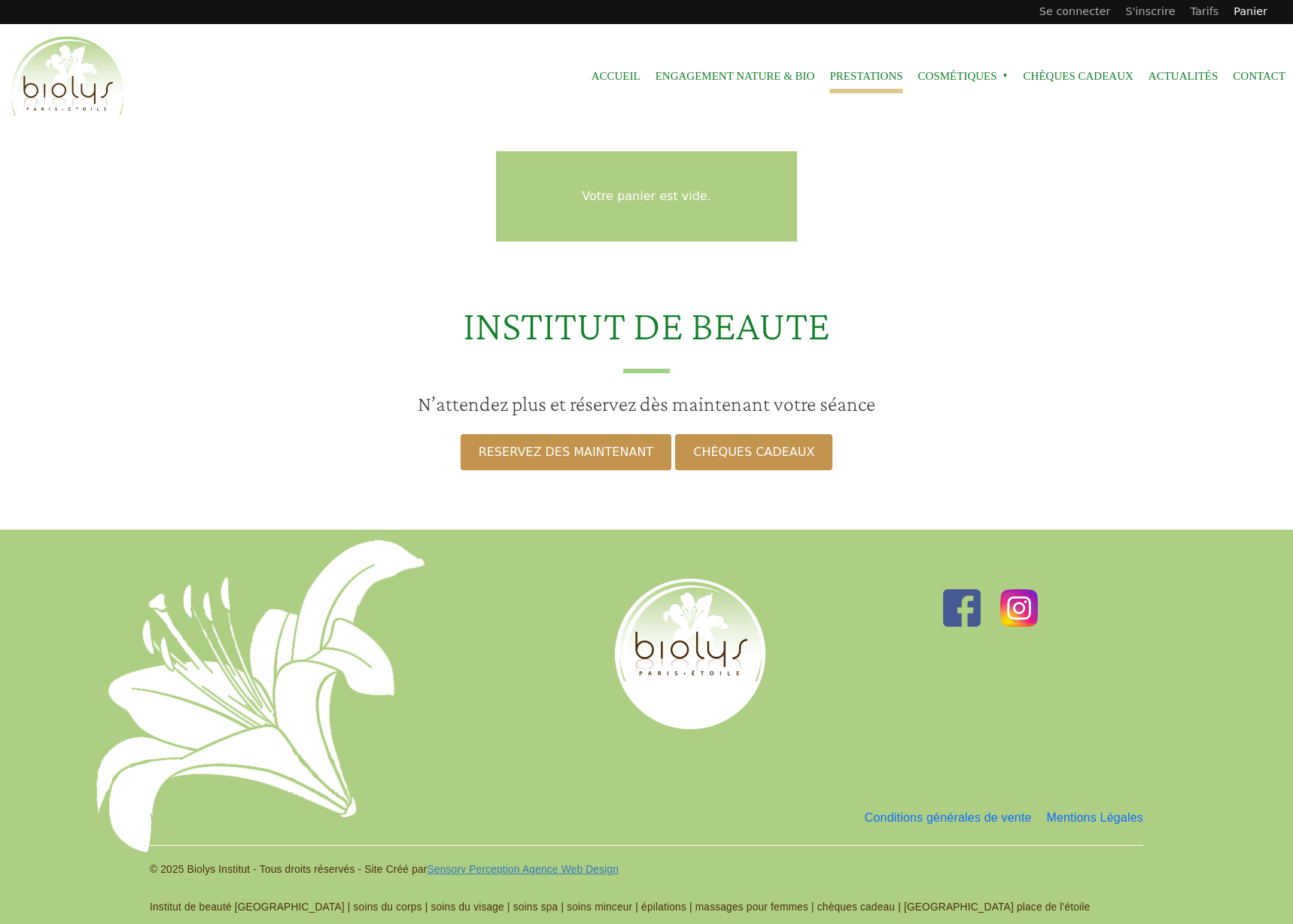
click at [871, 75] on link "Prestations" at bounding box center [865, 77] width 73 height 34
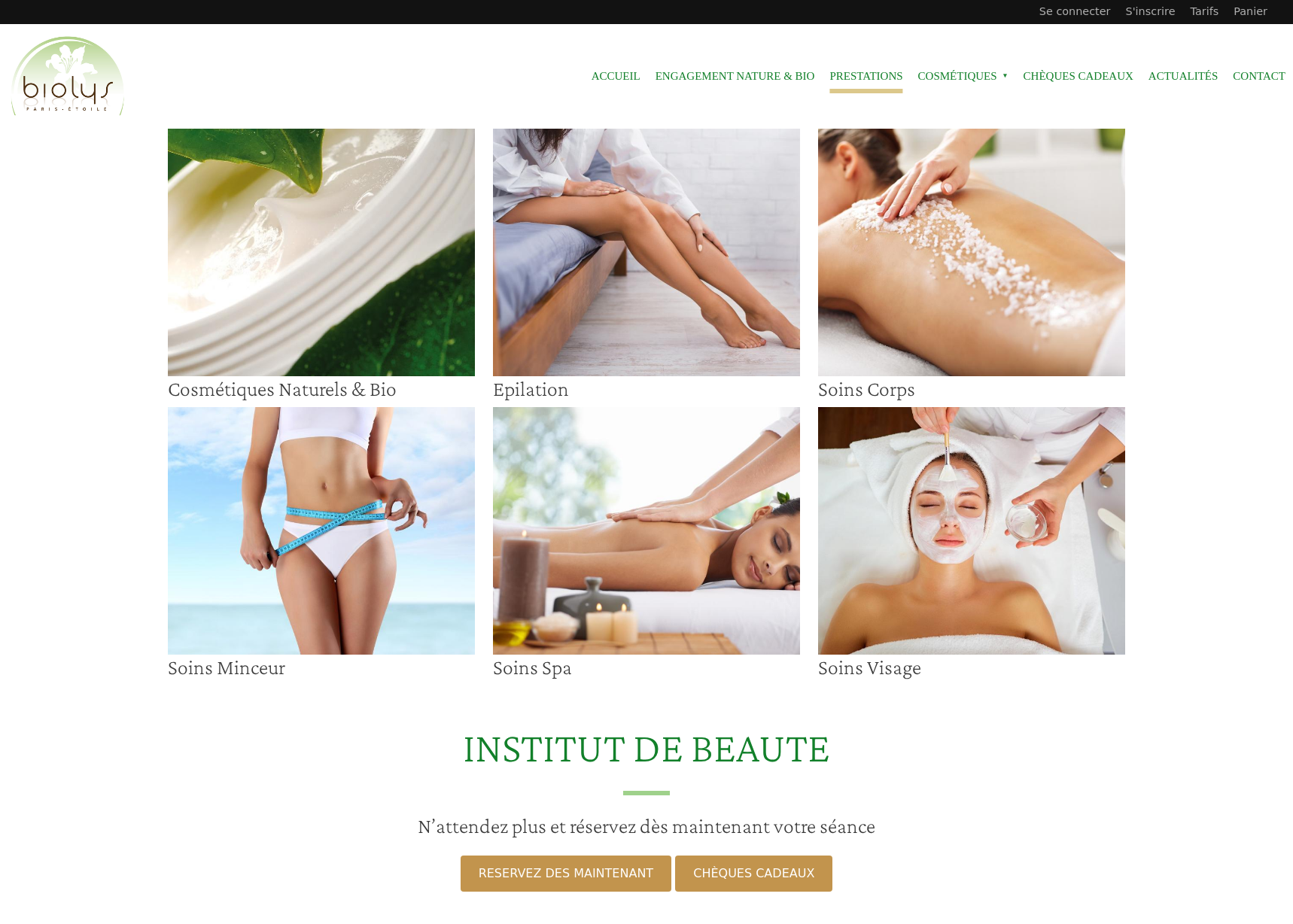
click at [671, 304] on img at bounding box center [646, 253] width 307 height 248
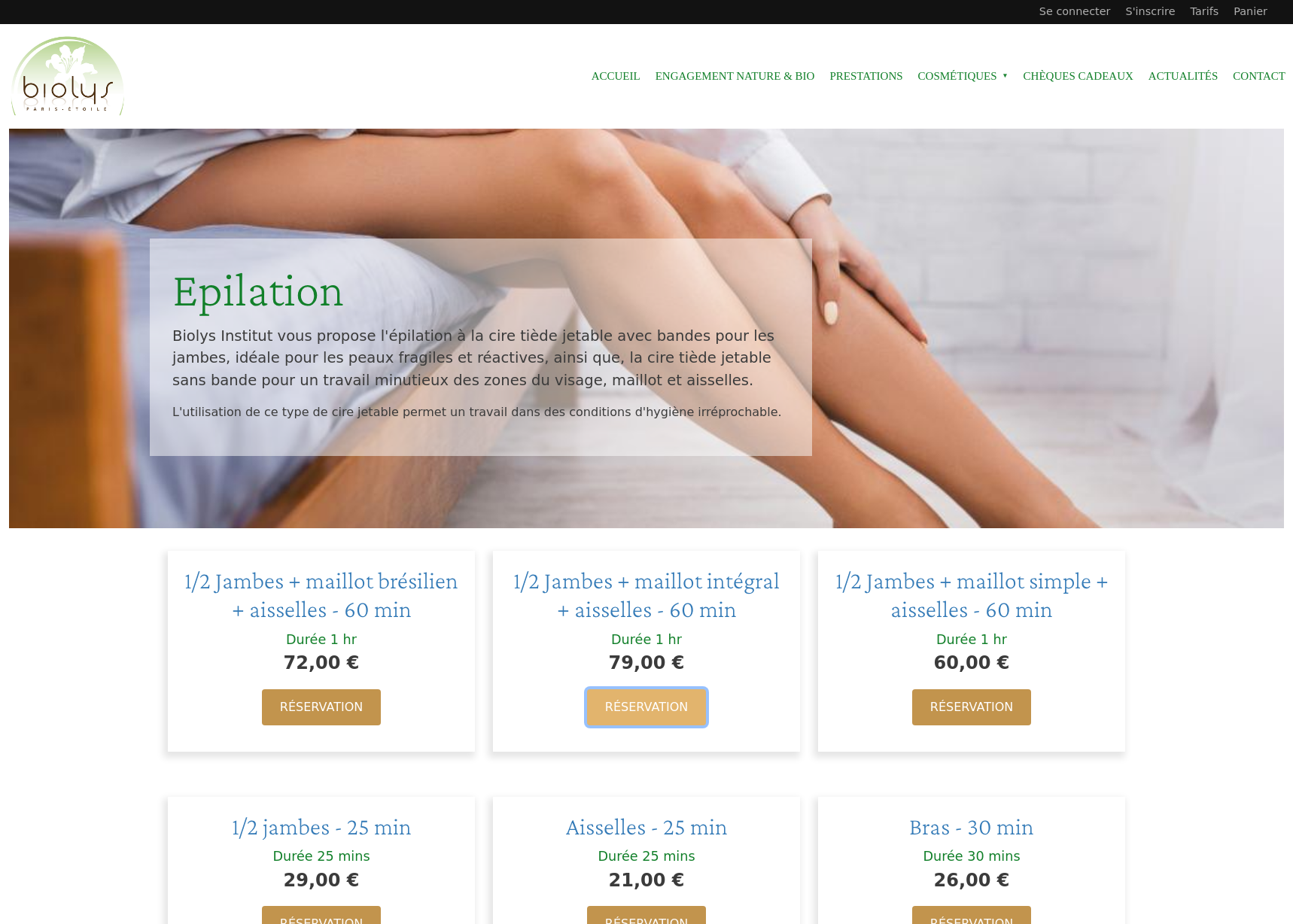
click at [678, 698] on link "Réservation" at bounding box center [646, 707] width 119 height 36
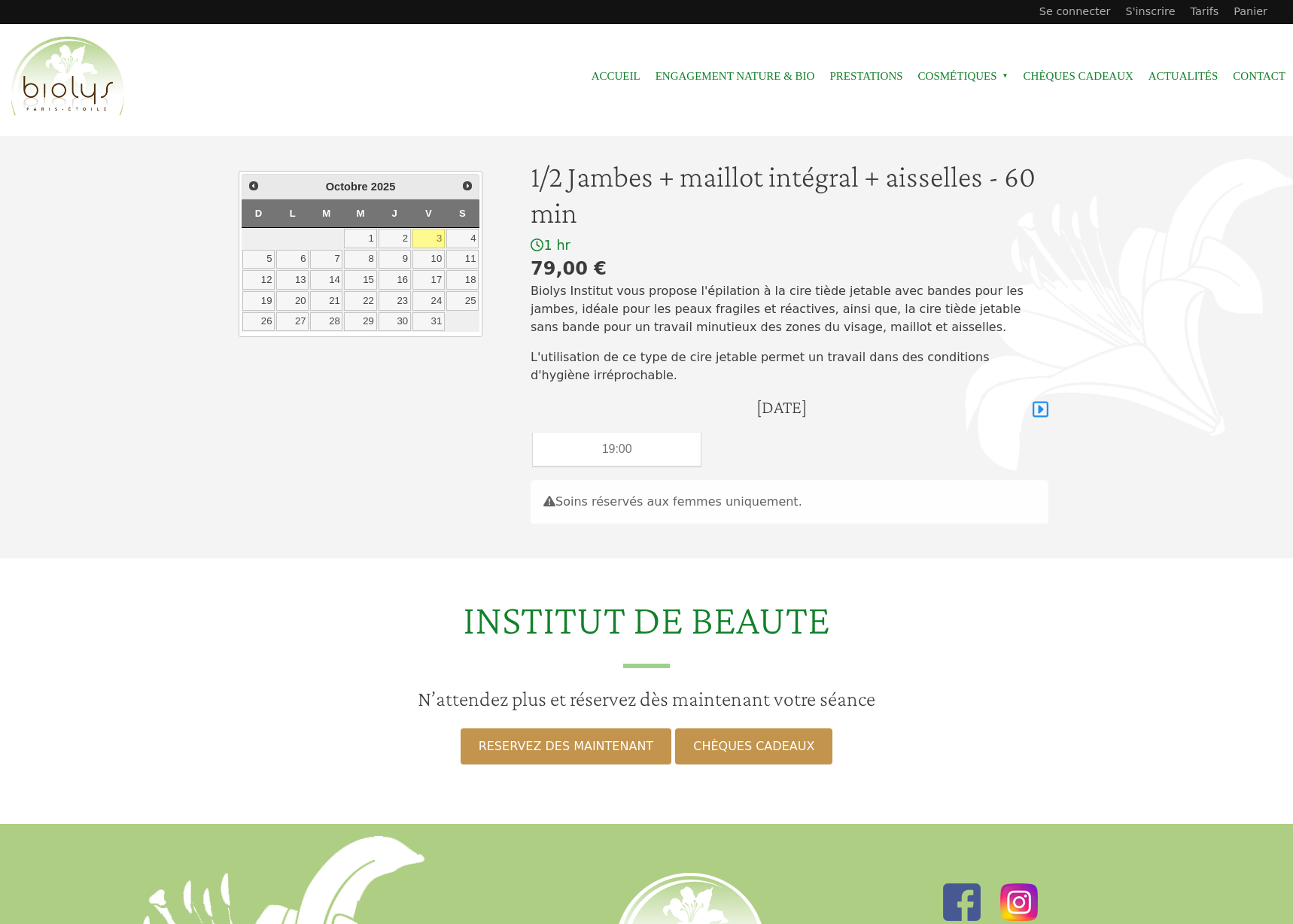
click at [1041, 412] on icon at bounding box center [1039, 409] width 16 height 18
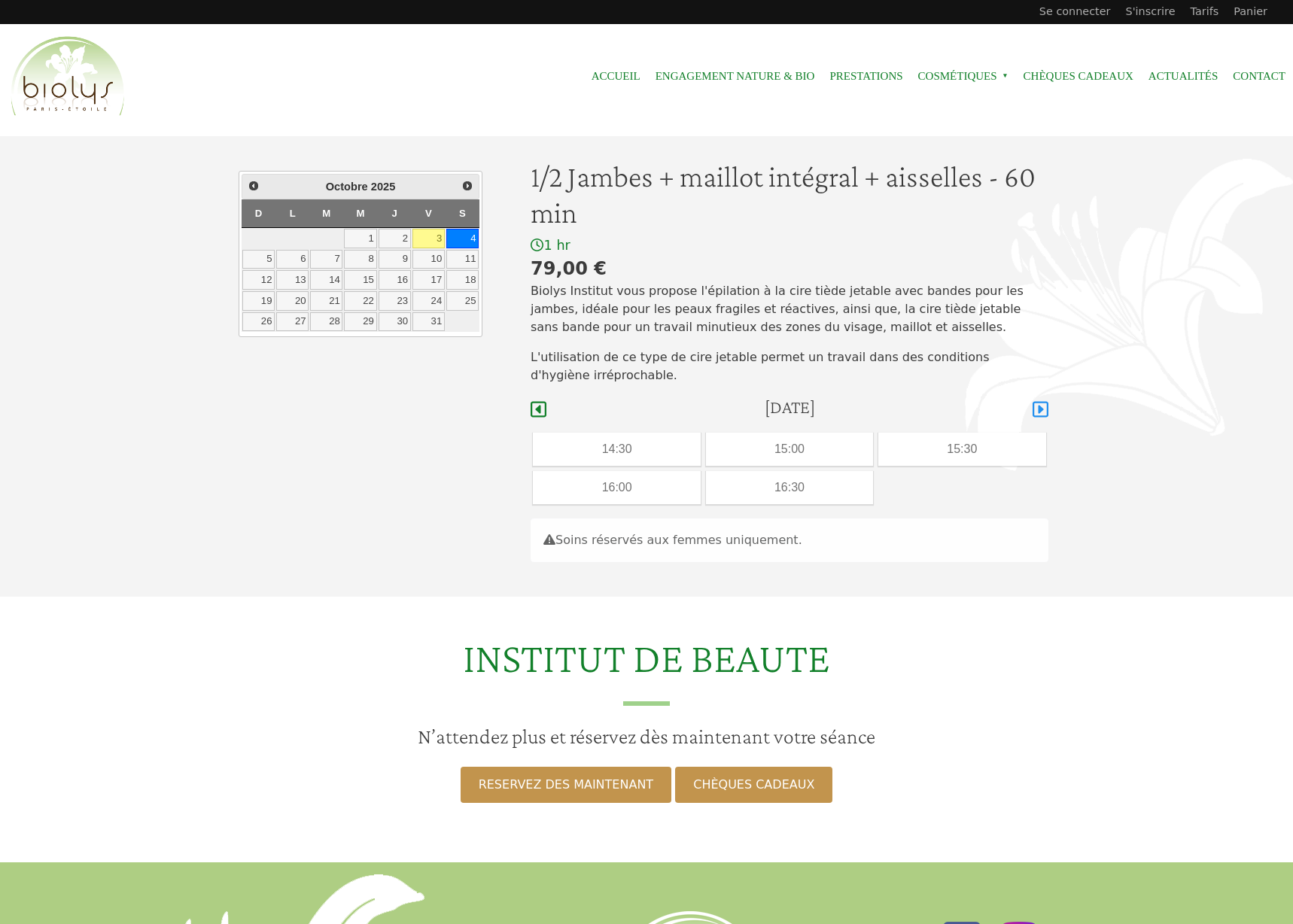
click at [1043, 412] on icon at bounding box center [1039, 409] width 16 height 18
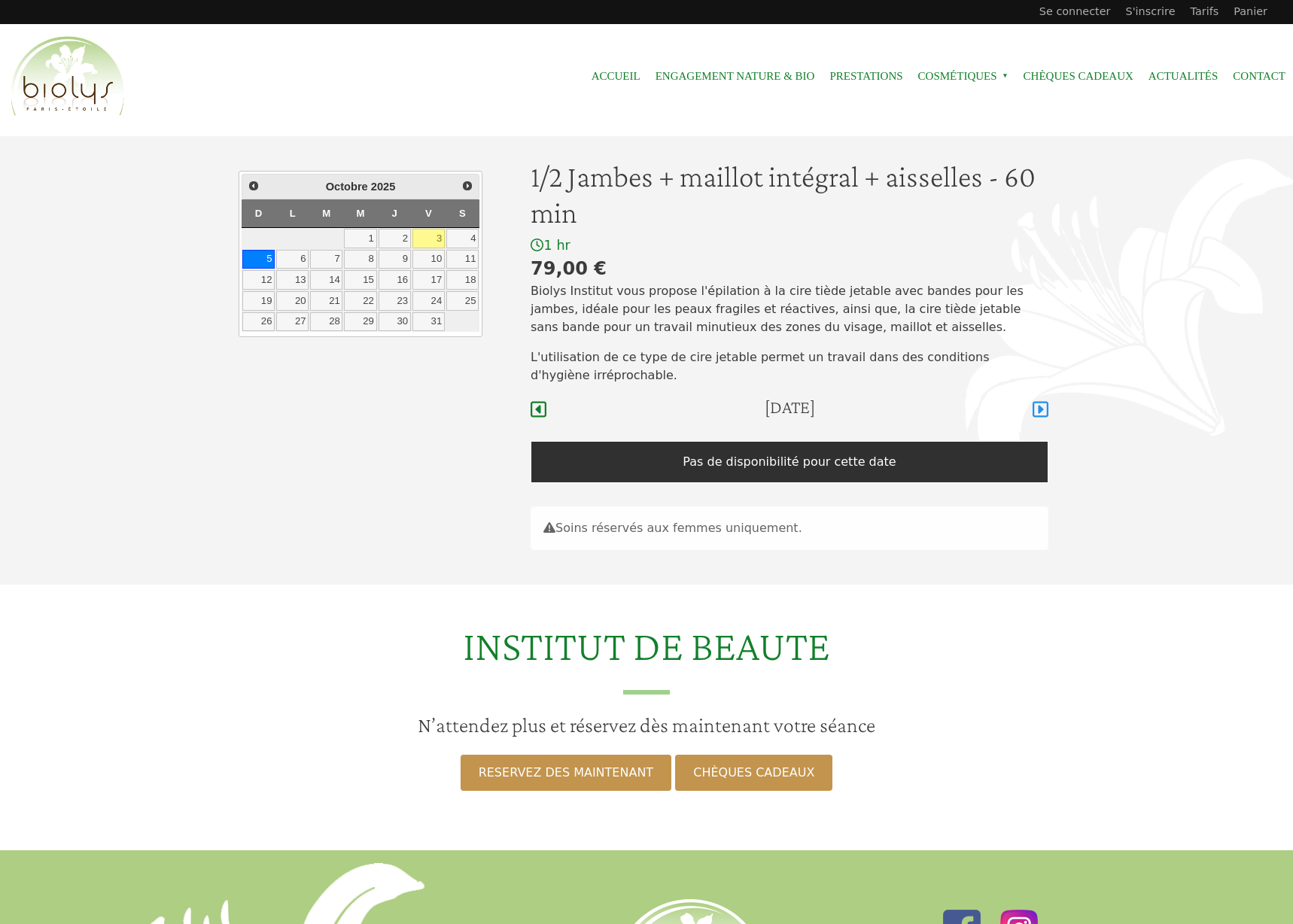
click at [1043, 411] on icon at bounding box center [1039, 409] width 16 height 18
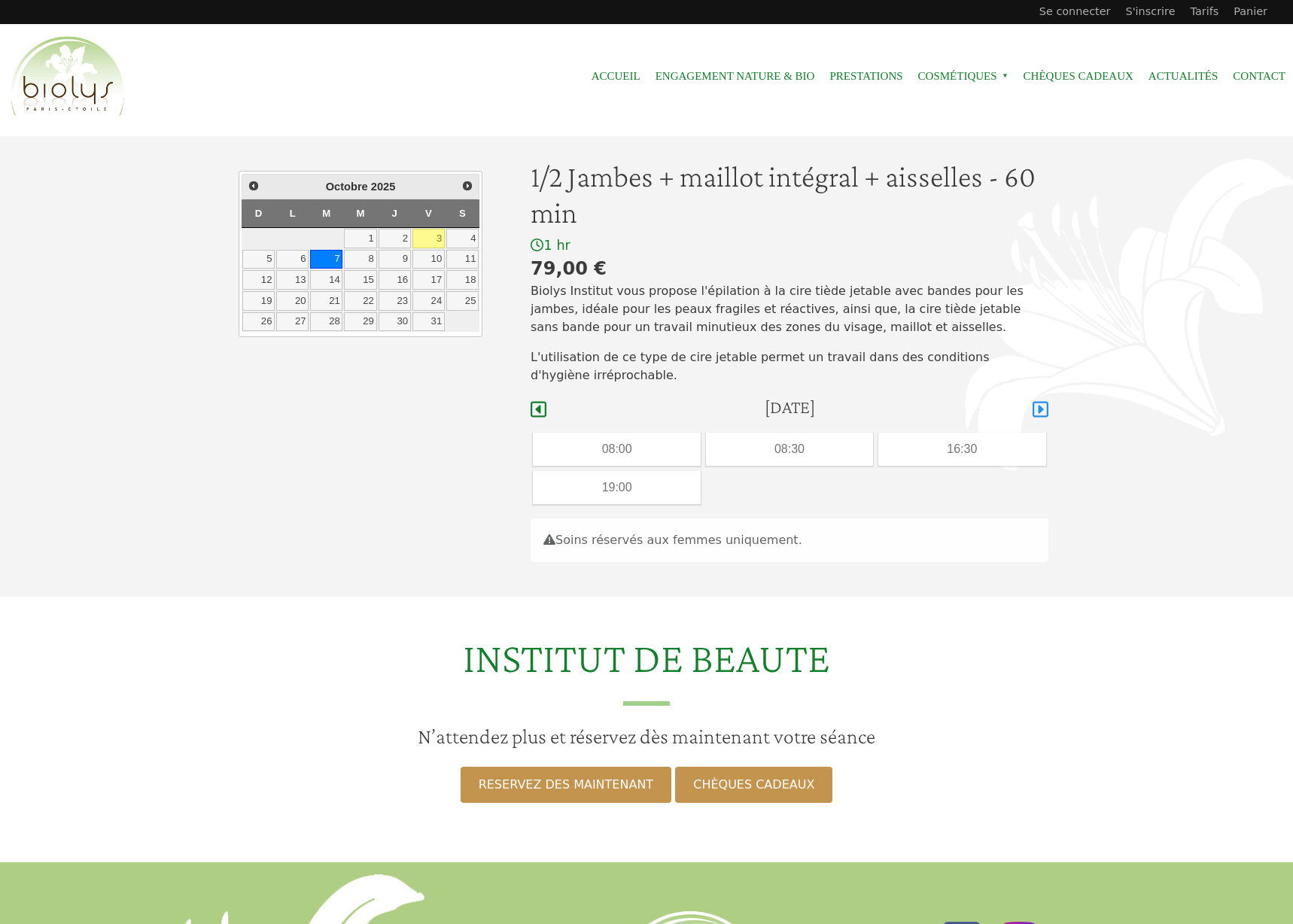
click at [1043, 411] on icon at bounding box center [1039, 409] width 16 height 18
